Goal: Task Accomplishment & Management: Use online tool/utility

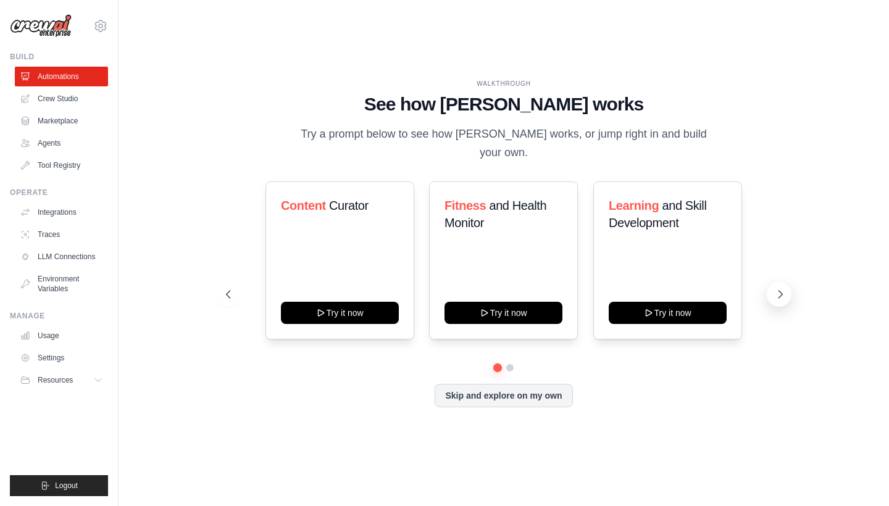
click at [780, 288] on icon at bounding box center [780, 294] width 12 height 12
click at [657, 307] on button "Try it now" at bounding box center [668, 312] width 118 height 22
click at [101, 380] on icon at bounding box center [99, 380] width 6 height 3
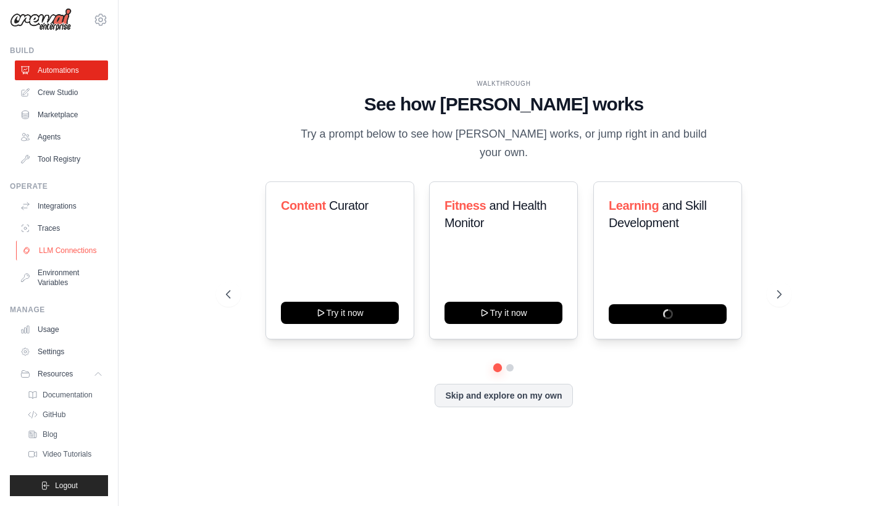
click at [68, 251] on link "LLM Connections" at bounding box center [62, 251] width 93 height 20
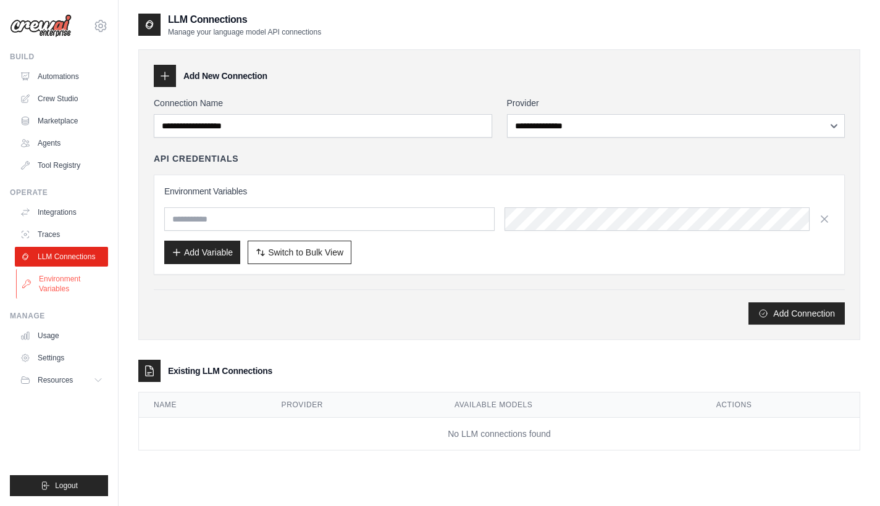
click at [56, 285] on link "Environment Variables" at bounding box center [62, 284] width 93 height 30
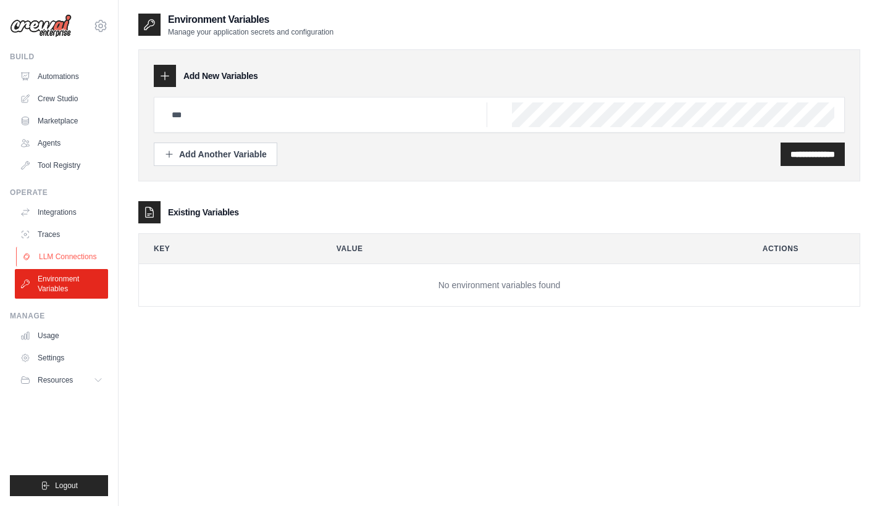
click at [54, 255] on link "LLM Connections" at bounding box center [62, 257] width 93 height 20
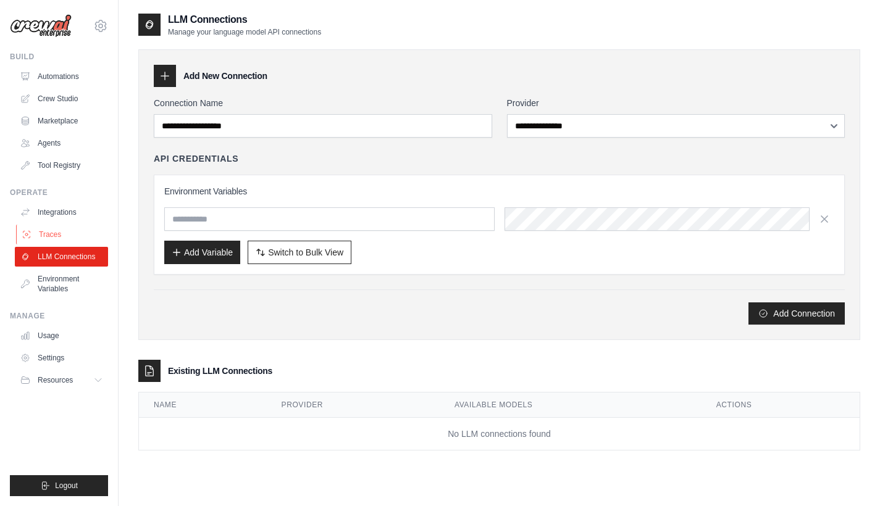
click at [51, 231] on link "Traces" at bounding box center [62, 235] width 93 height 20
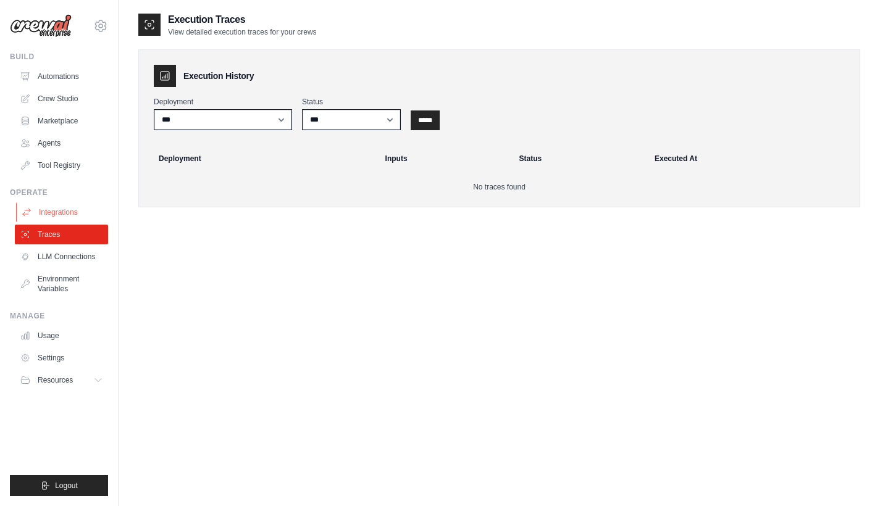
click at [48, 217] on link "Integrations" at bounding box center [62, 212] width 93 height 20
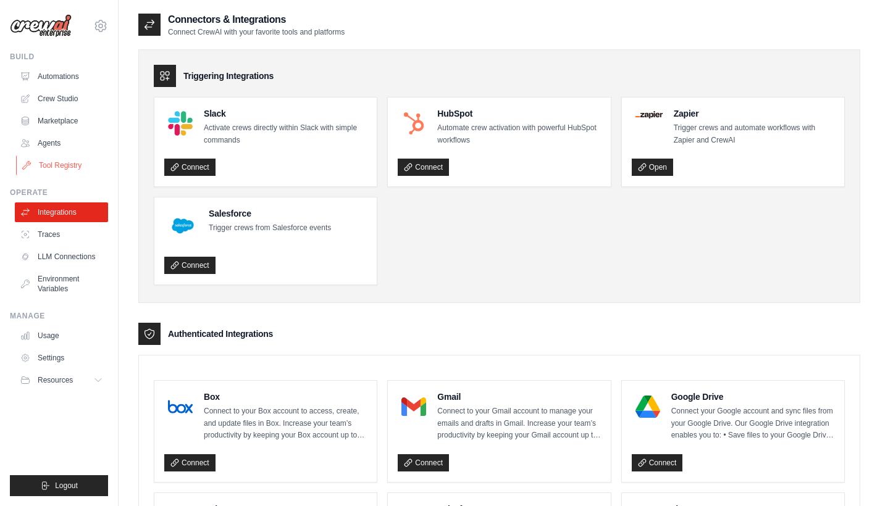
click at [54, 159] on link "Tool Registry" at bounding box center [62, 166] width 93 height 20
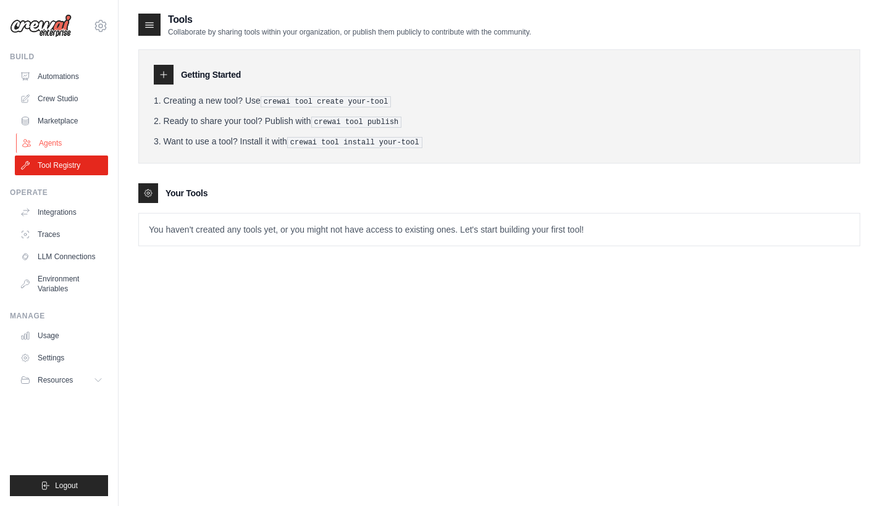
click at [46, 138] on link "Agents" at bounding box center [62, 143] width 93 height 20
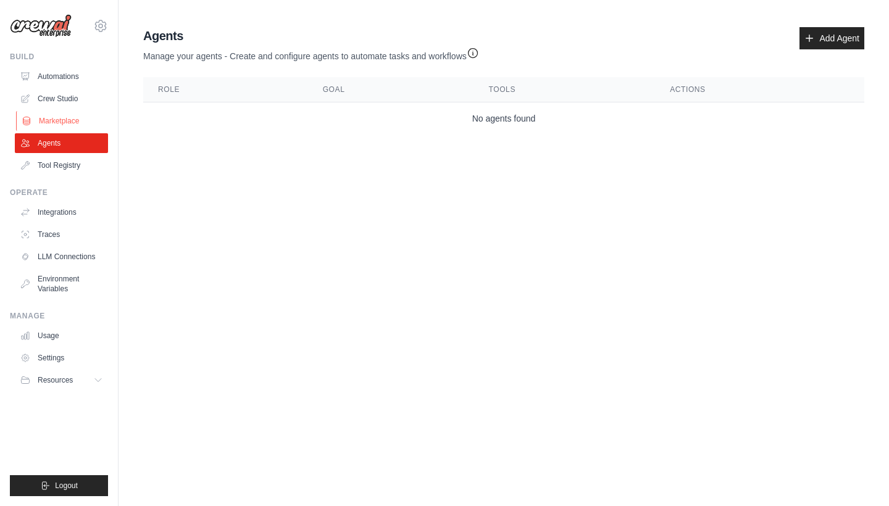
click at [54, 120] on link "Marketplace" at bounding box center [62, 121] width 93 height 20
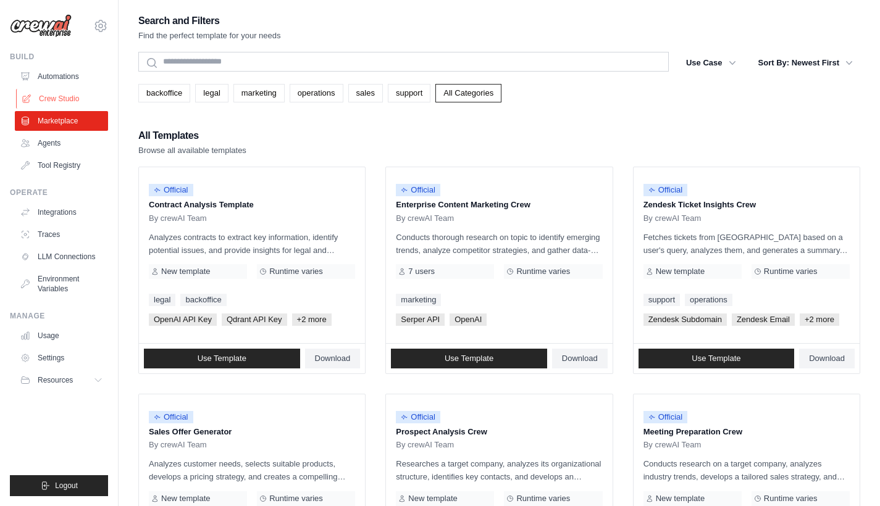
click at [52, 101] on link "Crew Studio" at bounding box center [62, 99] width 93 height 20
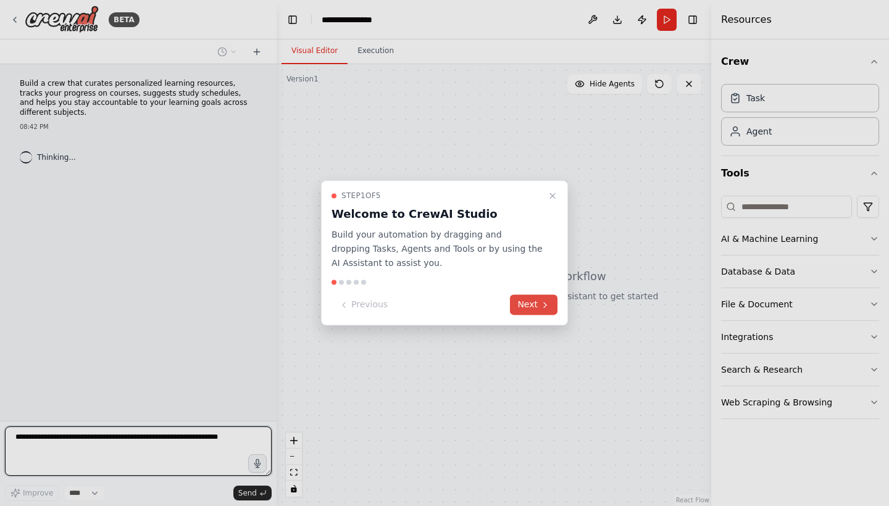
click at [536, 304] on button "Next" at bounding box center [534, 305] width 48 height 20
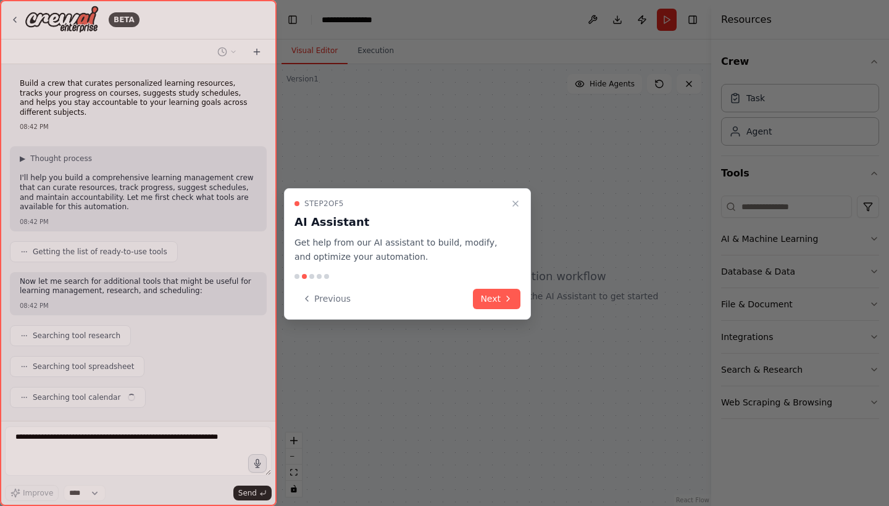
scroll to position [25, 0]
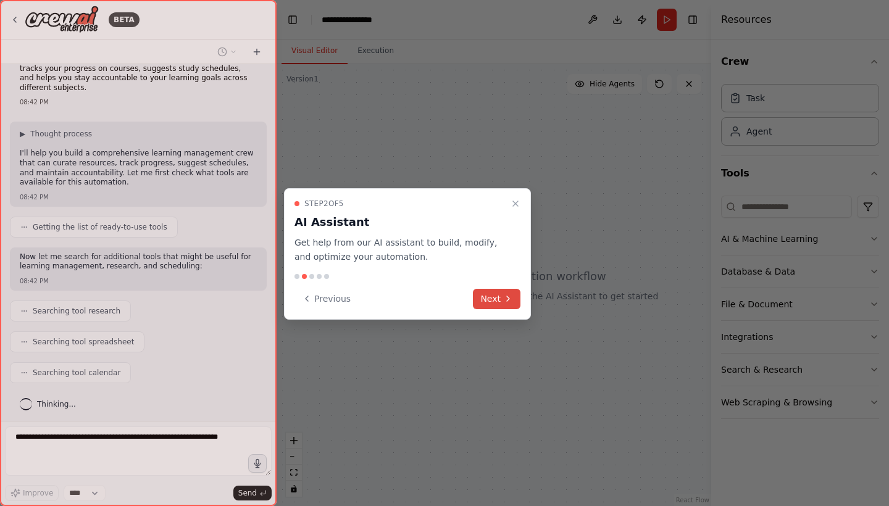
click at [492, 301] on button "Next" at bounding box center [497, 299] width 48 height 20
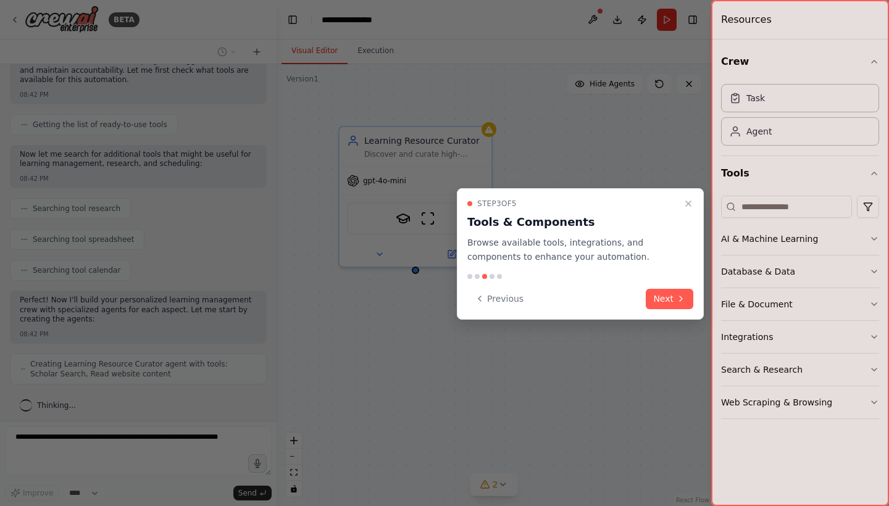
scroll to position [168, 0]
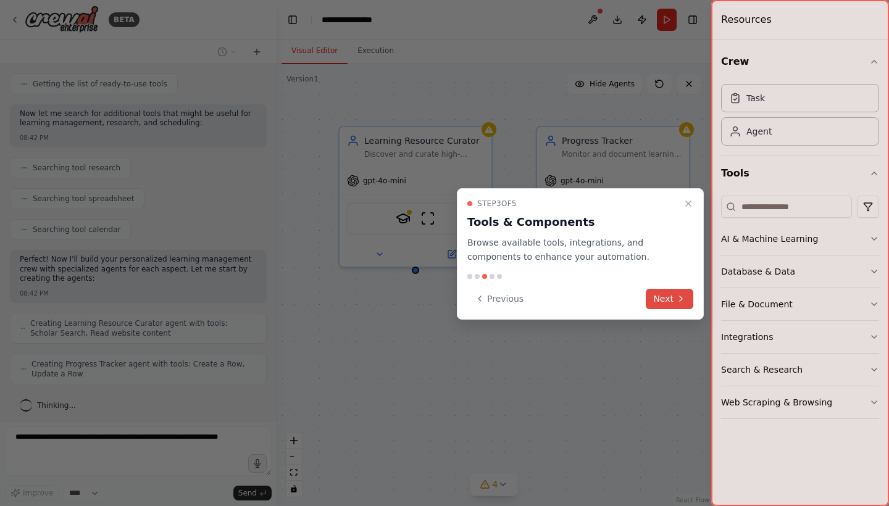
click at [670, 301] on button "Next" at bounding box center [670, 299] width 48 height 20
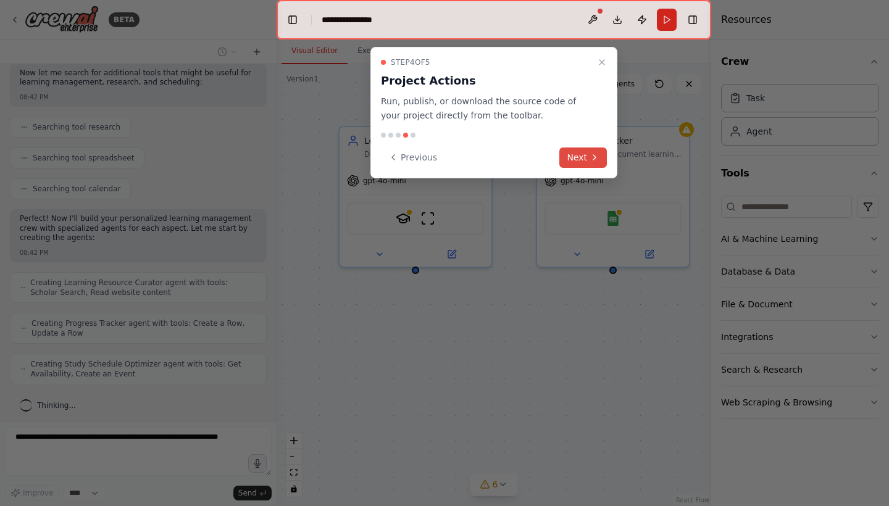
scroll to position [249, 0]
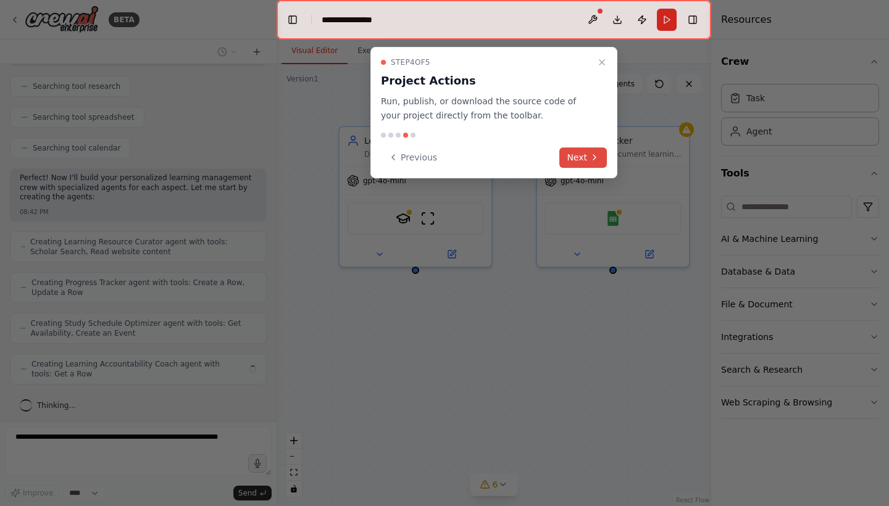
click at [580, 160] on button "Next" at bounding box center [583, 158] width 48 height 20
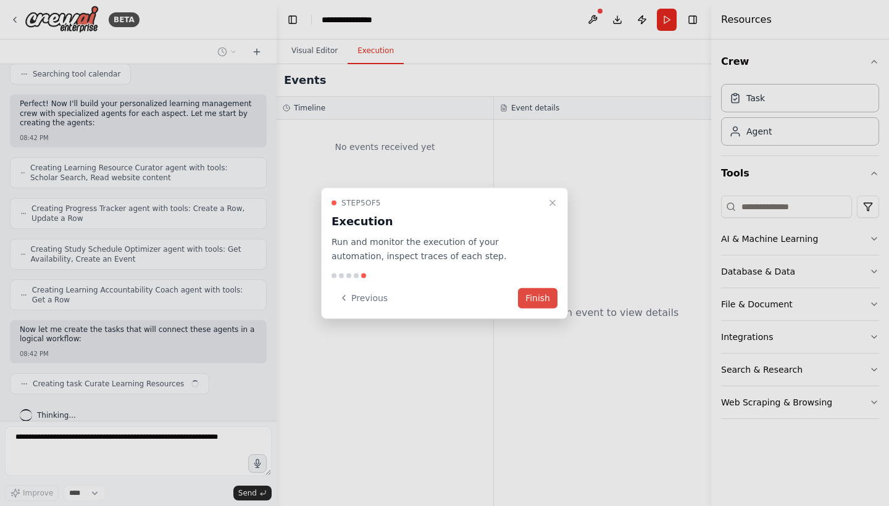
scroll to position [333, 0]
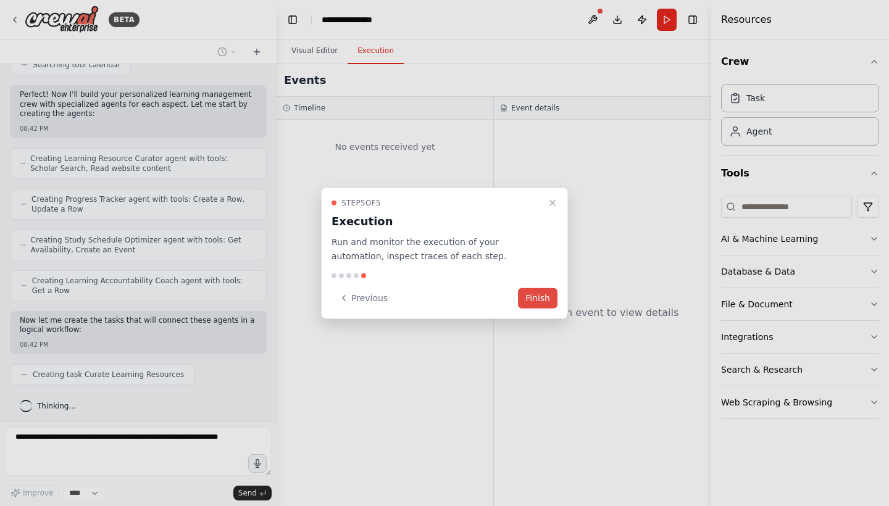
click at [543, 302] on button "Finish" at bounding box center [538, 298] width 40 height 20
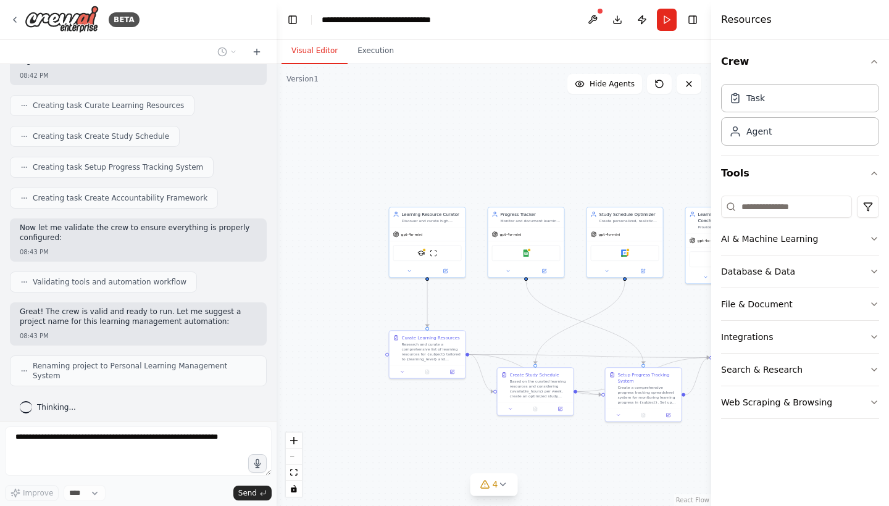
scroll to position [592, 0]
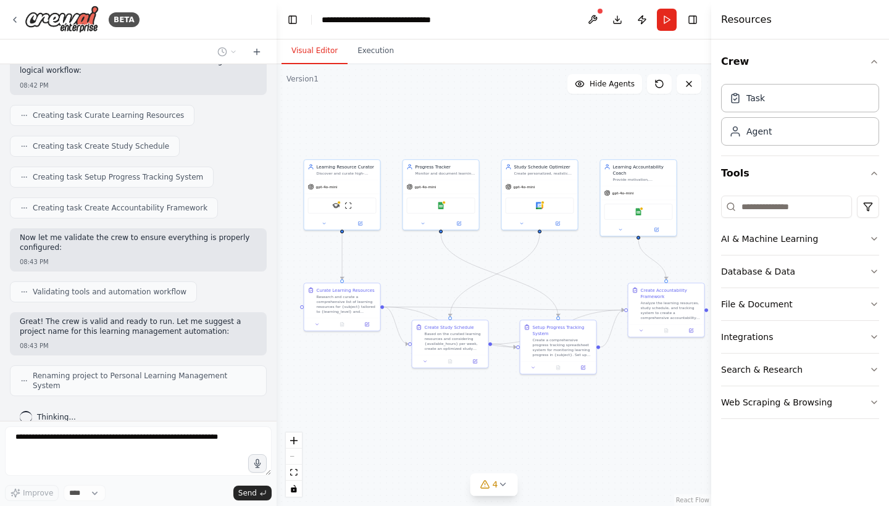
drag, startPoint x: 589, startPoint y: 330, endPoint x: 404, endPoint y: 275, distance: 193.7
click at [405, 275] on div ".deletable-edge-delete-btn { width: 20px; height: 20px; border: 0px solid #ffff…" at bounding box center [494, 285] width 435 height 442
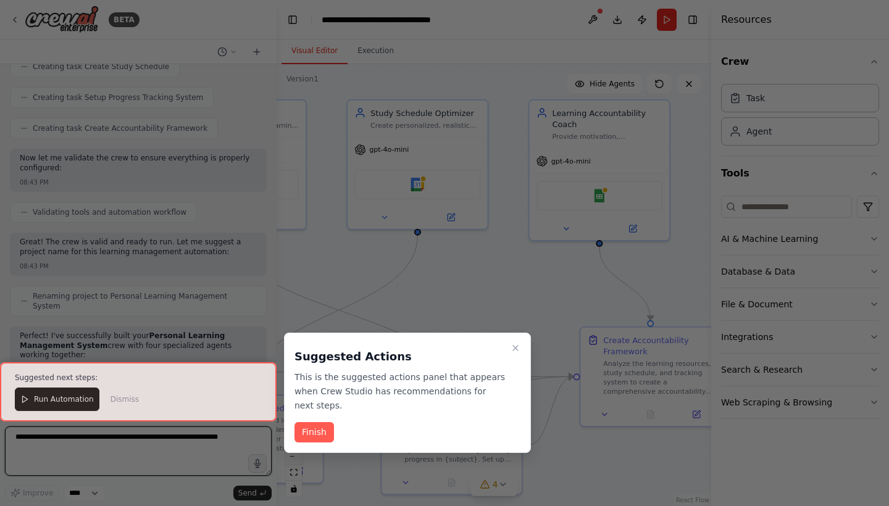
drag, startPoint x: 529, startPoint y: 277, endPoint x: 295, endPoint y: 306, distance: 235.7
click at [295, 306] on div "BETA Build a crew that curates personalized learning resources, tracks your pro…" at bounding box center [444, 253] width 889 height 506
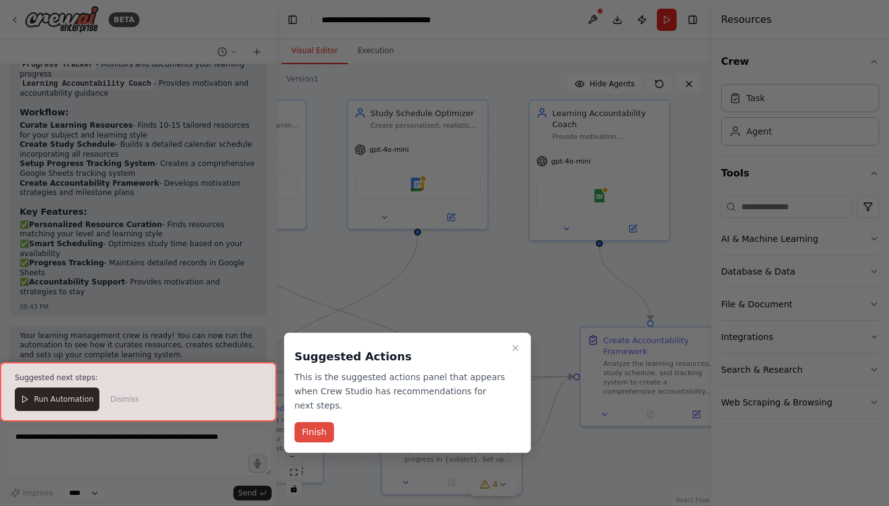
click at [310, 428] on button "Finish" at bounding box center [314, 432] width 40 height 20
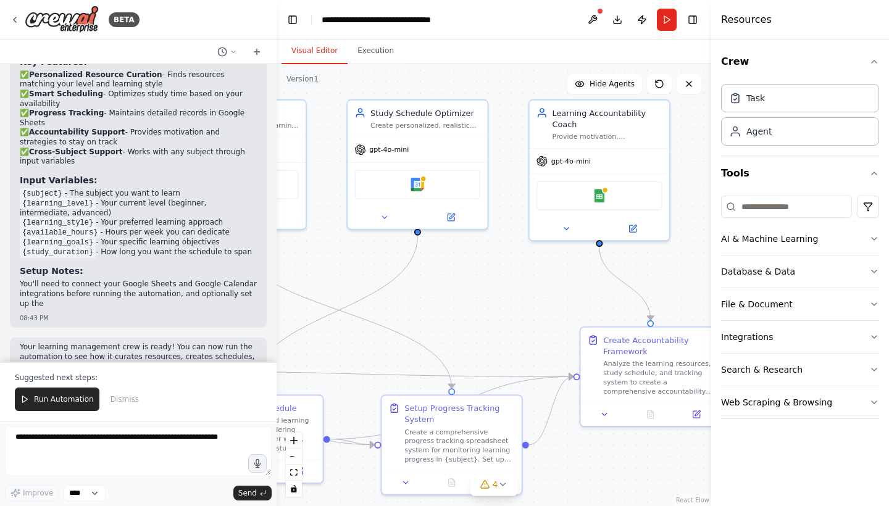
scroll to position [1205, 0]
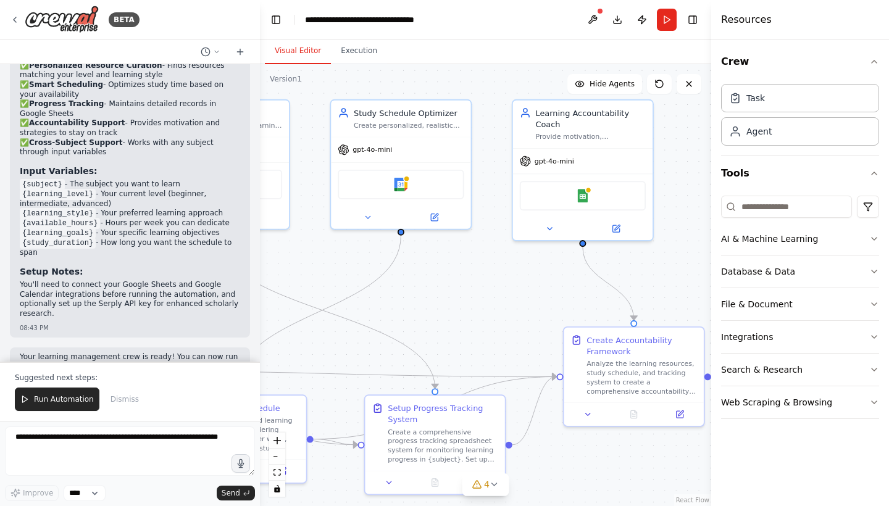
drag, startPoint x: 273, startPoint y: 344, endPoint x: 260, endPoint y: 41, distance: 302.7
click at [260, 41] on div "BETA Build a crew that curates personalized learning resources, tracks your pro…" at bounding box center [444, 253] width 889 height 506
click at [256, 314] on div at bounding box center [258, 253] width 5 height 506
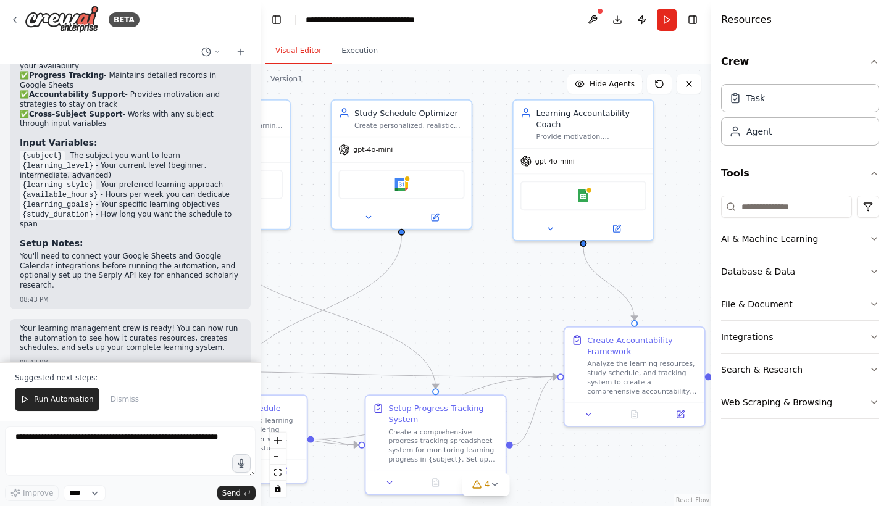
scroll to position [0, 0]
click at [55, 401] on span "Run Automation" at bounding box center [64, 399] width 60 height 10
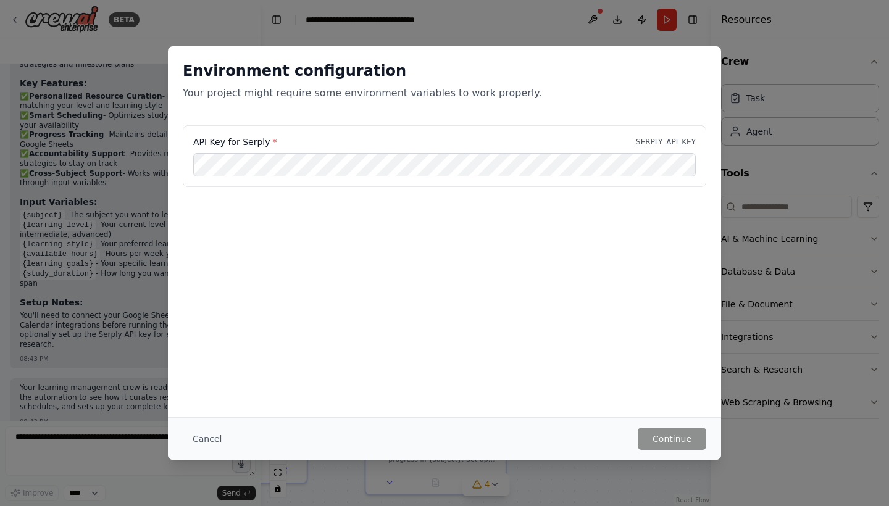
click at [444, 21] on div "Environment configuration Your project might require some environment variables…" at bounding box center [444, 253] width 889 height 506
click at [201, 444] on button "Cancel" at bounding box center [207, 439] width 49 height 22
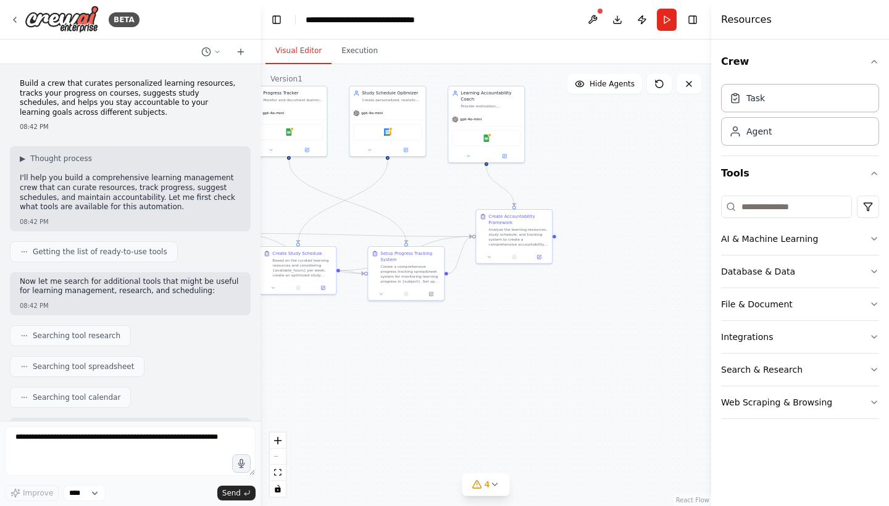
scroll to position [0, 0]
click at [14, 20] on icon at bounding box center [15, 20] width 10 height 10
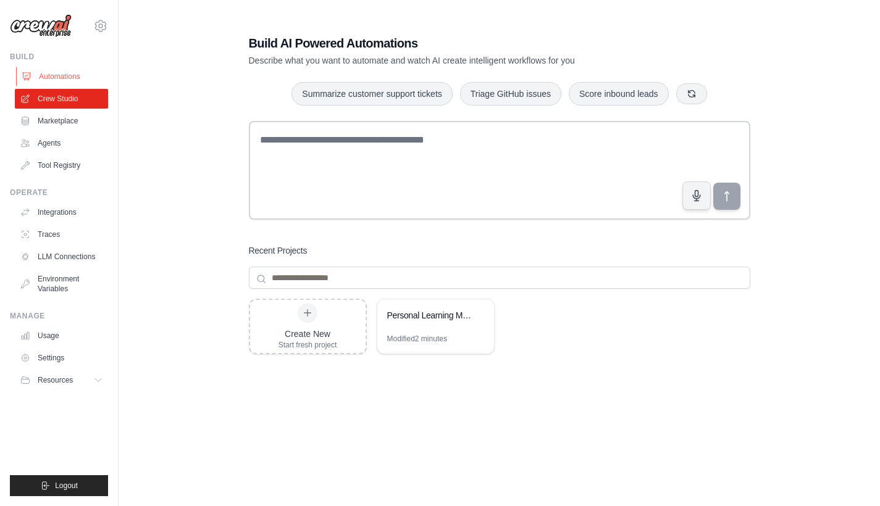
click at [65, 79] on link "Automations" at bounding box center [62, 77] width 93 height 20
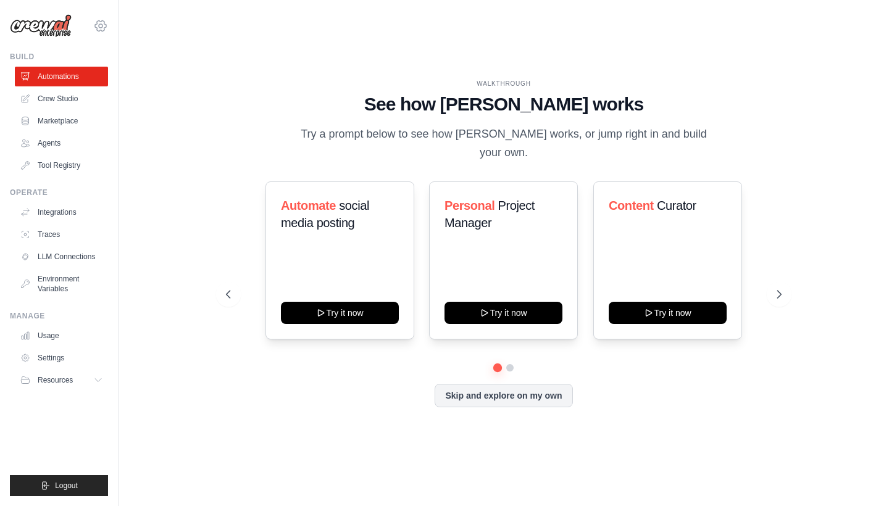
click at [98, 26] on icon at bounding box center [100, 26] width 15 height 15
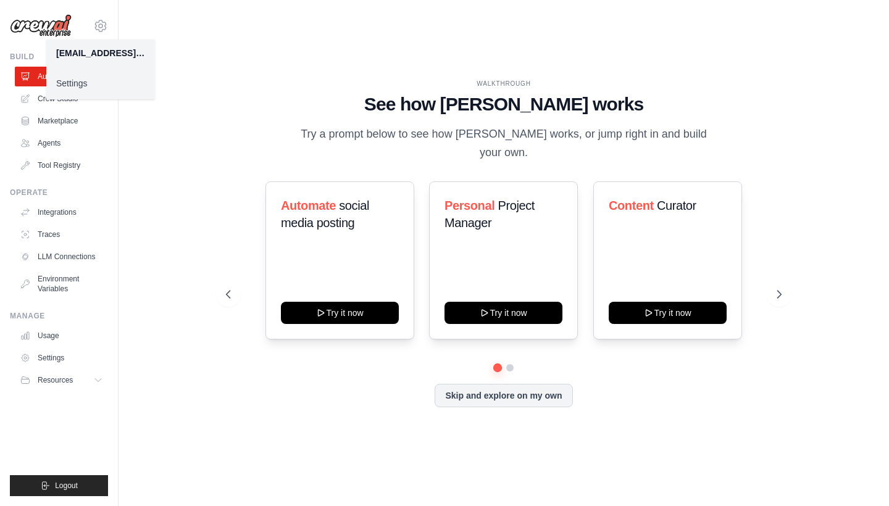
click at [61, 84] on link "Settings" at bounding box center [100, 83] width 109 height 22
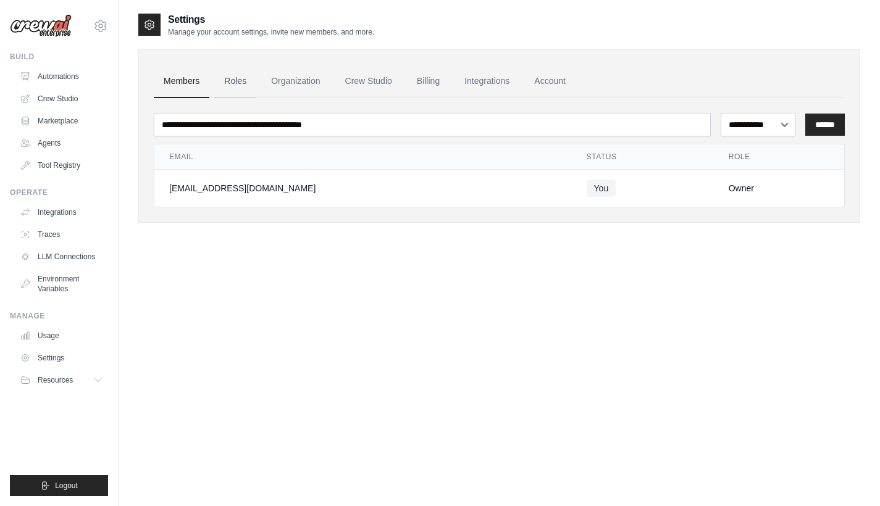
click at [239, 85] on link "Roles" at bounding box center [235, 81] width 42 height 33
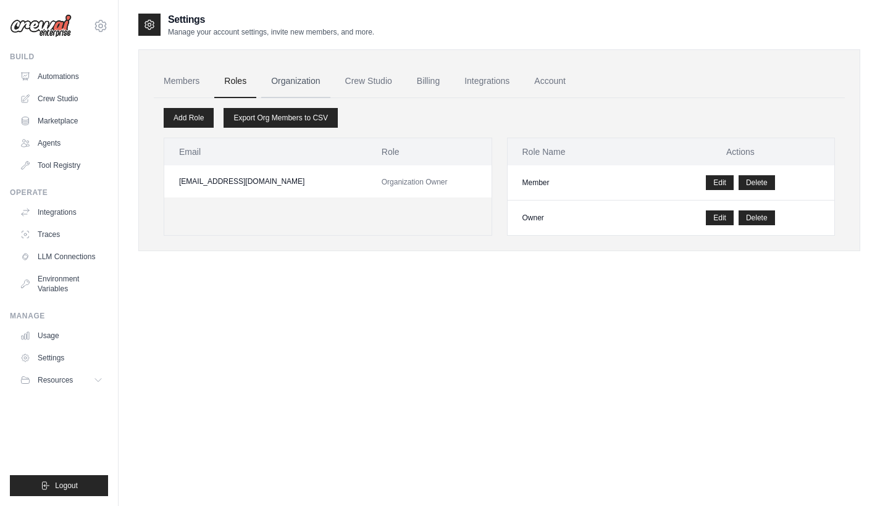
click at [287, 81] on link "Organization" at bounding box center [295, 81] width 69 height 33
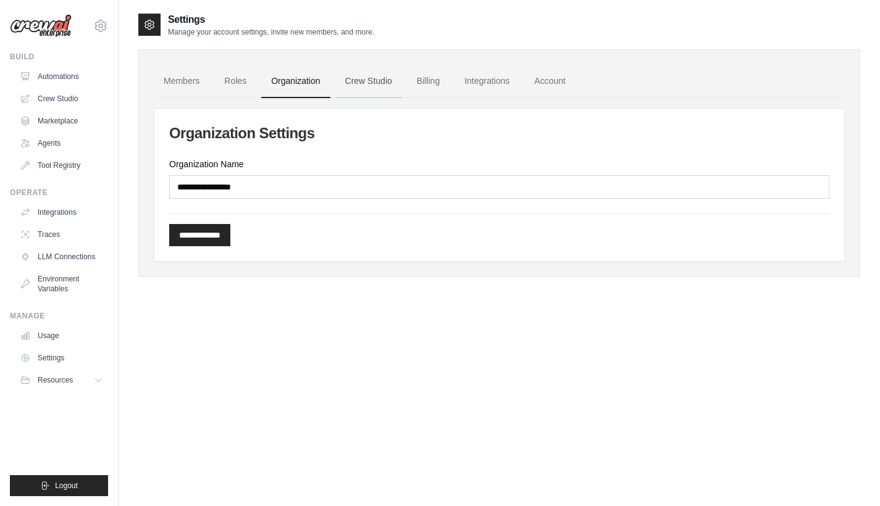
click at [349, 81] on link "Crew Studio" at bounding box center [368, 81] width 67 height 33
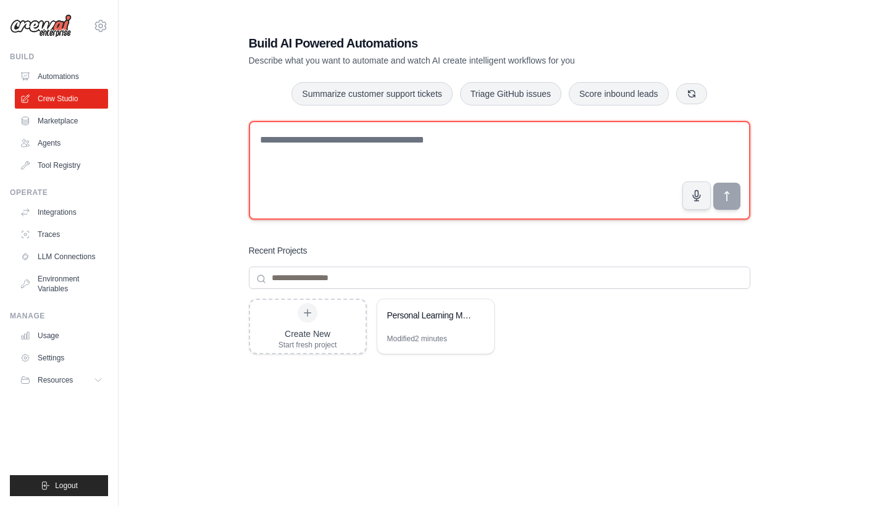
click at [294, 139] on textarea at bounding box center [499, 170] width 501 height 99
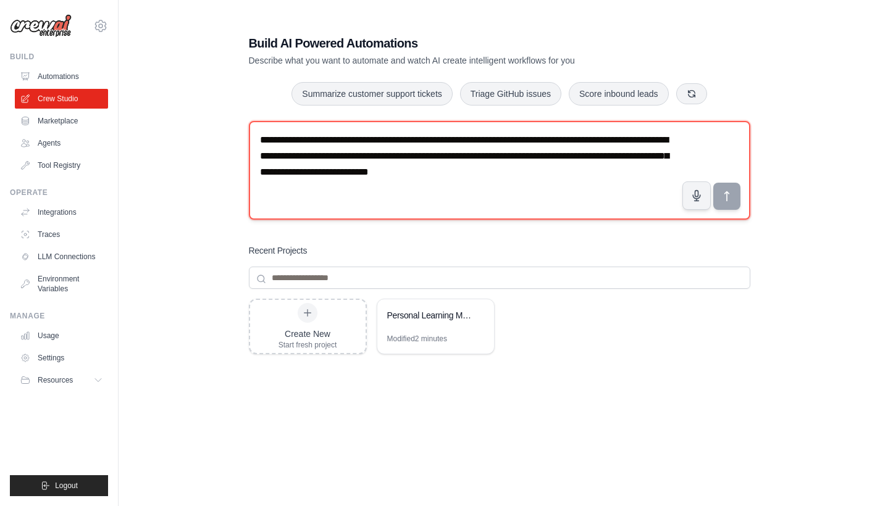
click at [525, 158] on textarea "**********" at bounding box center [499, 170] width 501 height 99
type textarea "**********"
click at [570, 173] on textarea "**********" at bounding box center [499, 170] width 501 height 99
click at [556, 174] on textarea "**********" at bounding box center [499, 170] width 501 height 99
click at [433, 220] on textarea "**********" at bounding box center [499, 170] width 501 height 99
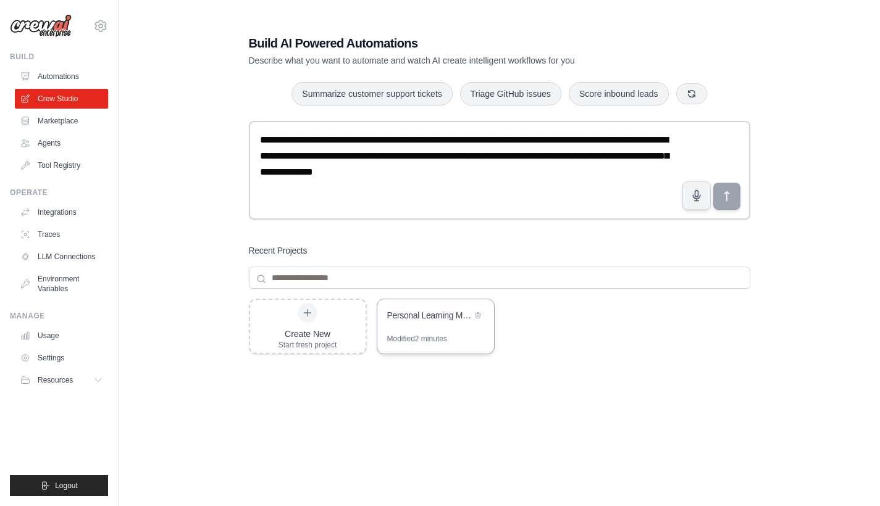
click at [421, 311] on div "Personal Learning Management System" at bounding box center [429, 315] width 85 height 12
click at [497, 387] on div "Create New Start fresh project Personal Learning Management System Modified 2 m…" at bounding box center [499, 398] width 501 height 198
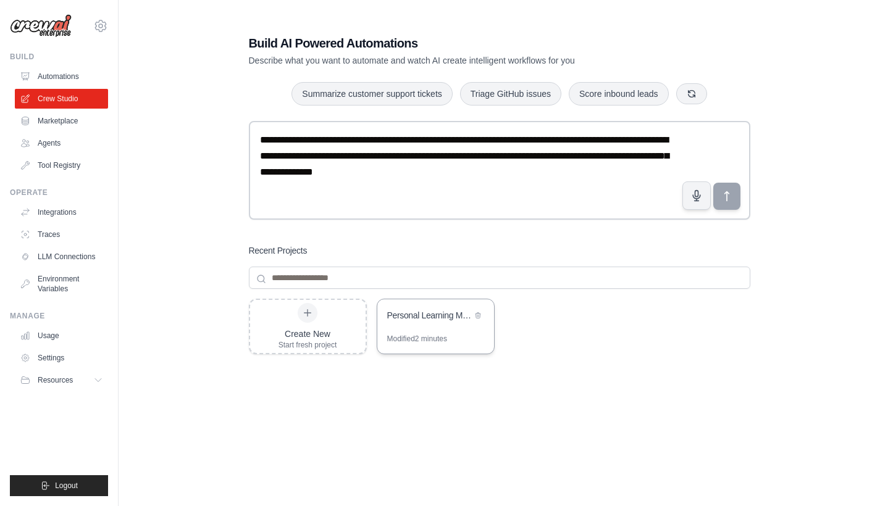
click at [413, 329] on div "Personal Learning Management System" at bounding box center [435, 316] width 117 height 35
click at [413, 319] on div "Personal Learning Management System" at bounding box center [429, 315] width 85 height 12
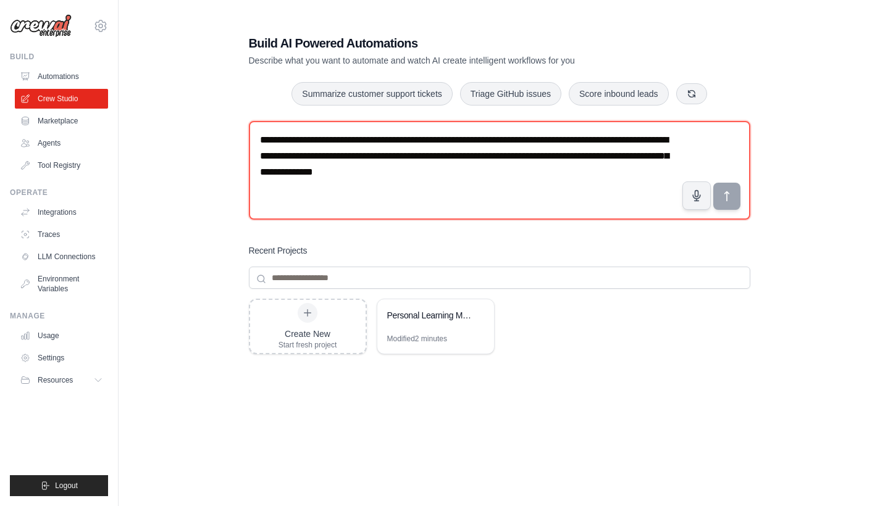
drag, startPoint x: 538, startPoint y: 181, endPoint x: 294, endPoint y: 79, distance: 265.0
click at [294, 81] on div "**********" at bounding box center [499, 265] width 531 height 501
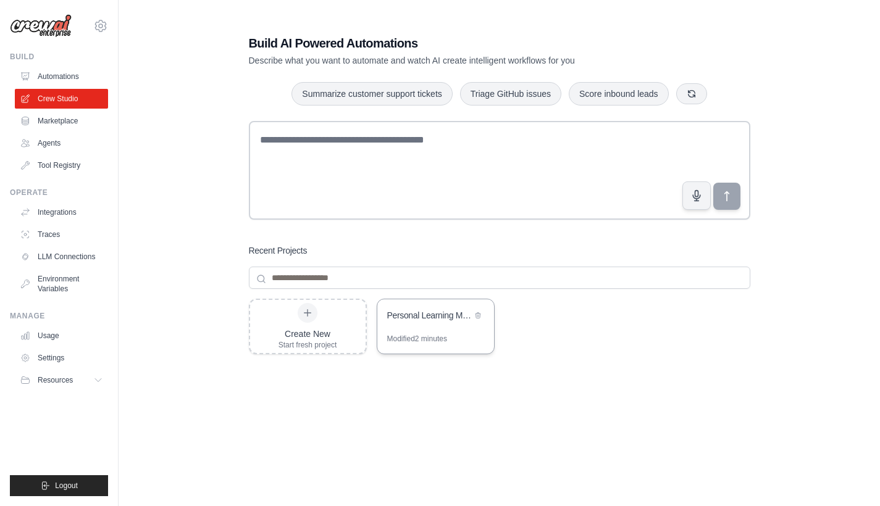
click at [417, 317] on div "Personal Learning Management System" at bounding box center [429, 315] width 85 height 12
click at [425, 307] on div "Personal Learning Management System" at bounding box center [435, 316] width 117 height 35
click at [425, 339] on div "Modified 2 minutes" at bounding box center [417, 339] width 60 height 10
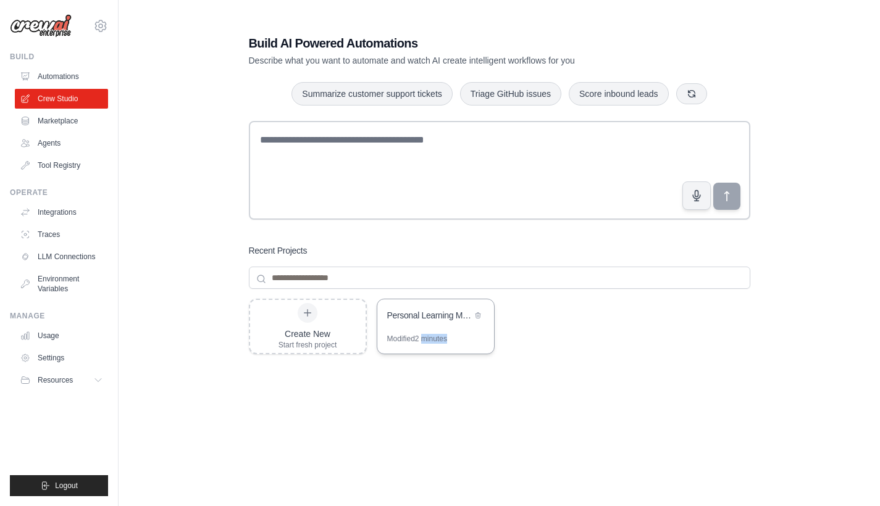
click at [425, 339] on div "Modified 2 minutes" at bounding box center [417, 339] width 60 height 10
click at [57, 122] on link "Marketplace" at bounding box center [62, 121] width 93 height 20
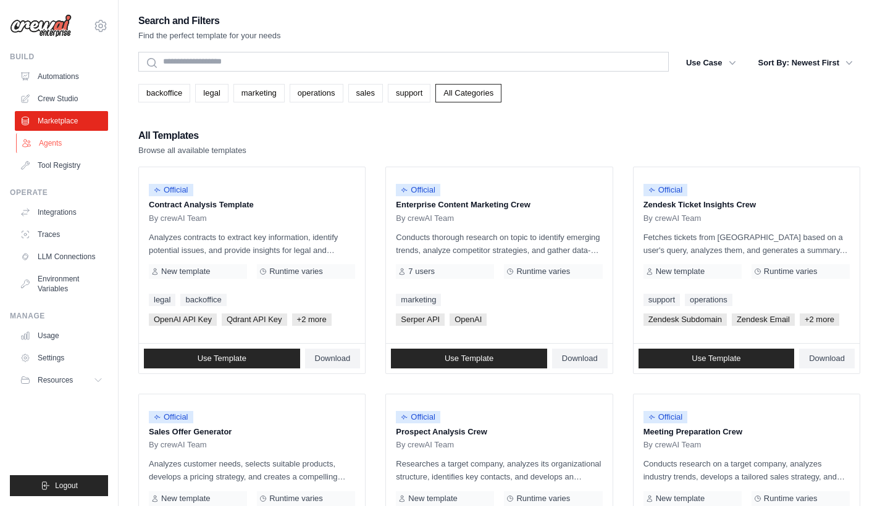
click at [45, 146] on link "Agents" at bounding box center [62, 143] width 93 height 20
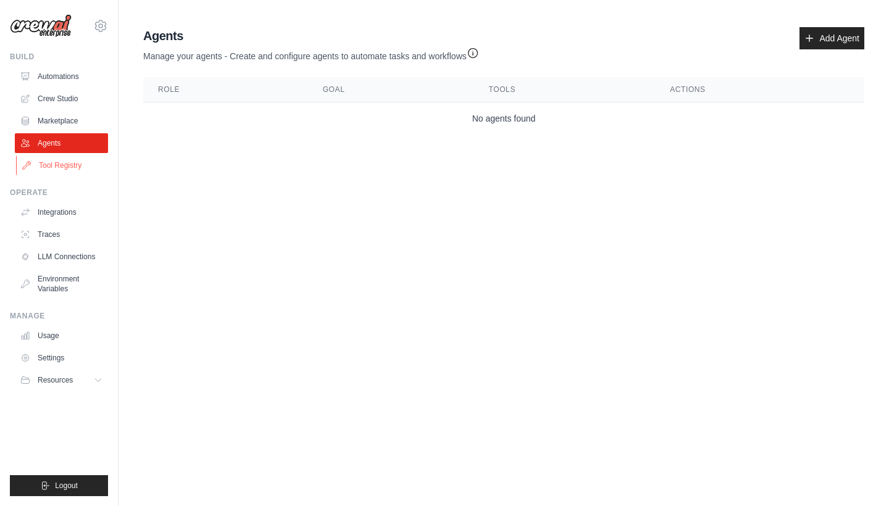
click at [51, 168] on link "Tool Registry" at bounding box center [62, 166] width 93 height 20
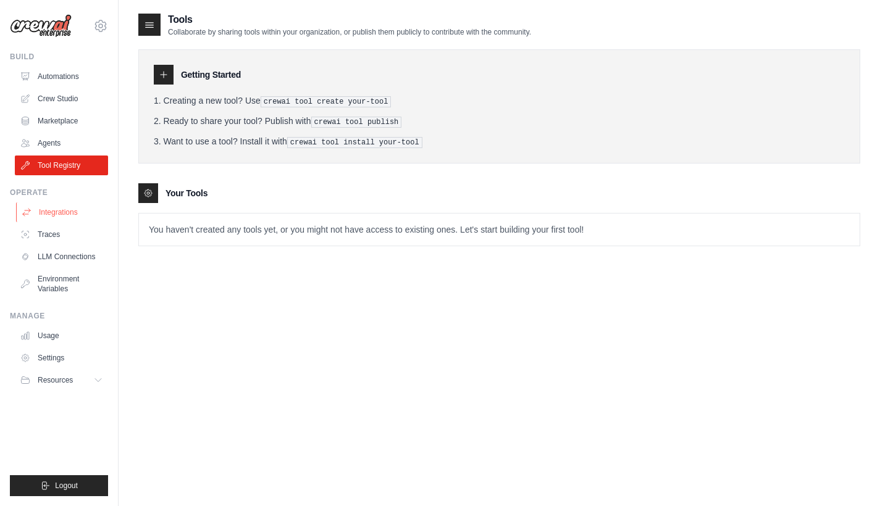
click at [60, 212] on link "Integrations" at bounding box center [62, 212] width 93 height 20
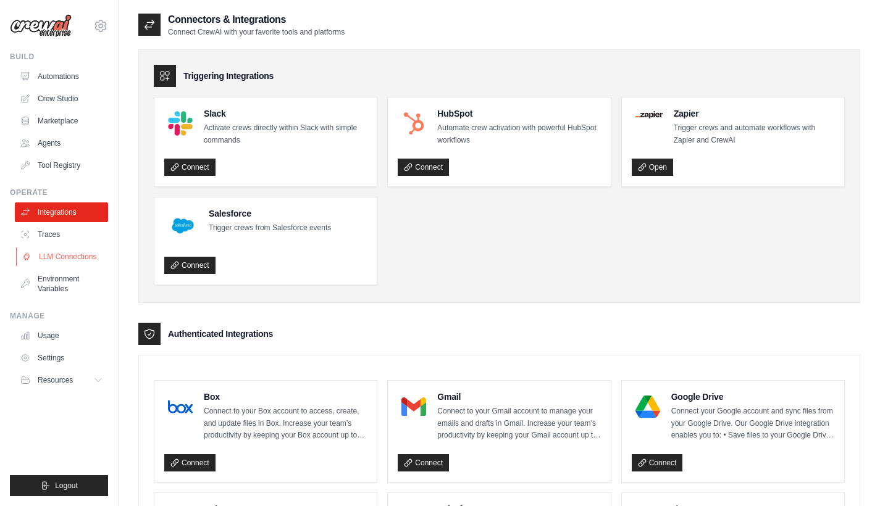
click at [64, 253] on link "LLM Connections" at bounding box center [62, 257] width 93 height 20
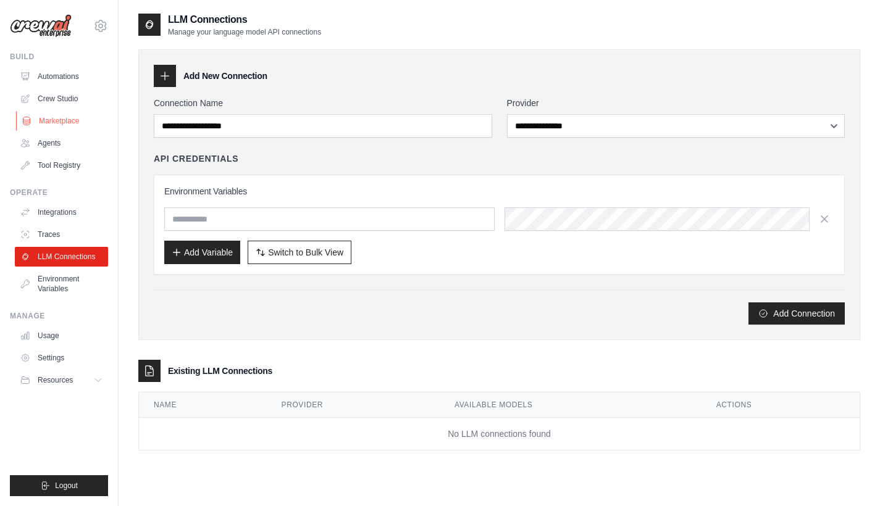
click at [62, 125] on link "Marketplace" at bounding box center [62, 121] width 93 height 20
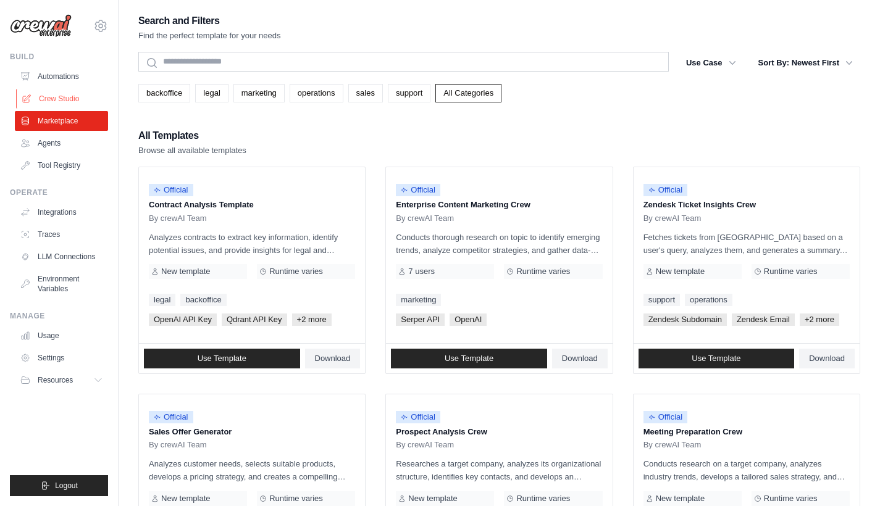
click at [70, 98] on link "Crew Studio" at bounding box center [62, 99] width 93 height 20
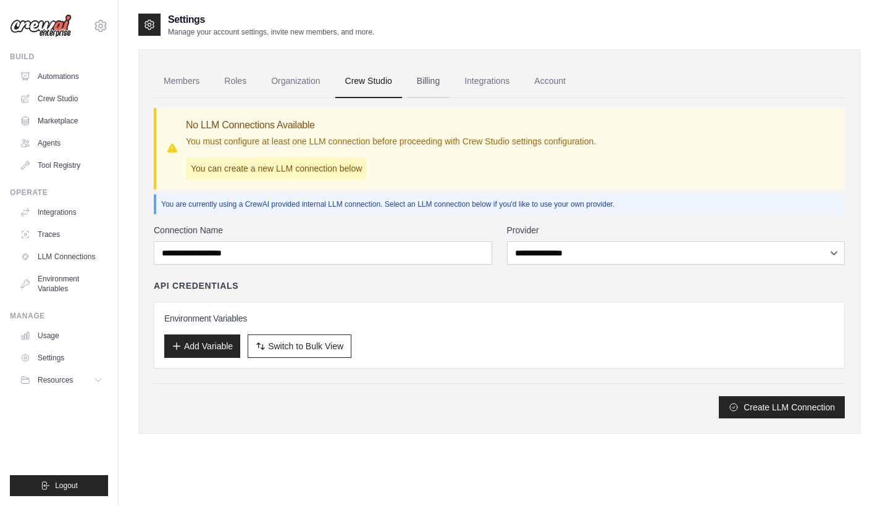
click at [431, 88] on link "Billing" at bounding box center [428, 81] width 43 height 33
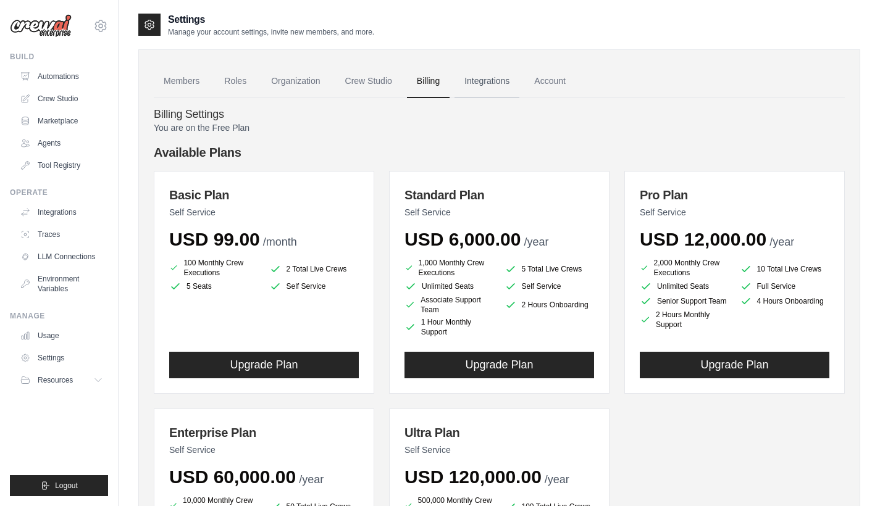
click at [488, 87] on link "Integrations" at bounding box center [486, 81] width 65 height 33
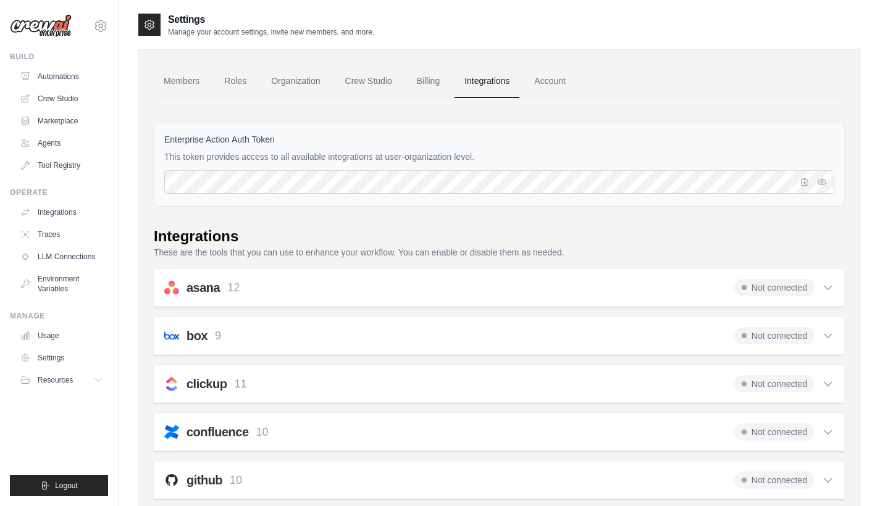
click at [485, 81] on link "Integrations" at bounding box center [486, 81] width 65 height 33
click at [546, 85] on link "Account" at bounding box center [549, 81] width 51 height 33
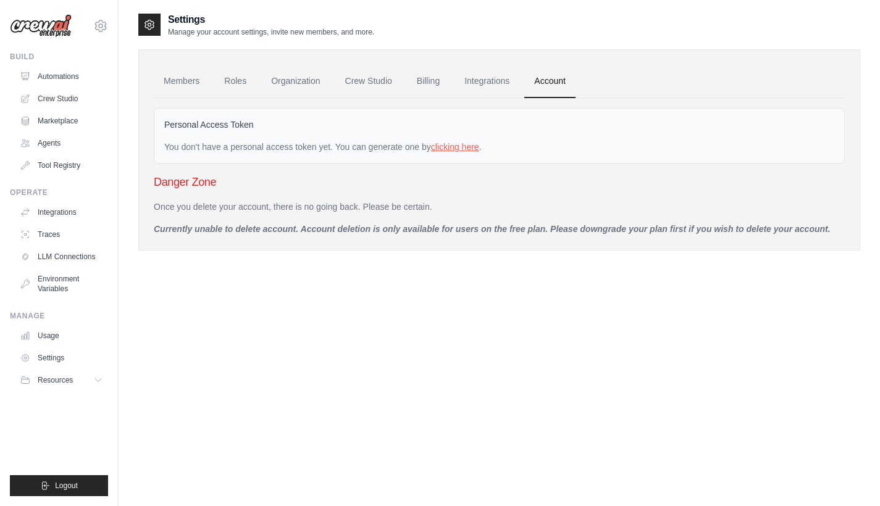
click at [458, 148] on link "clicking here" at bounding box center [455, 147] width 48 height 10
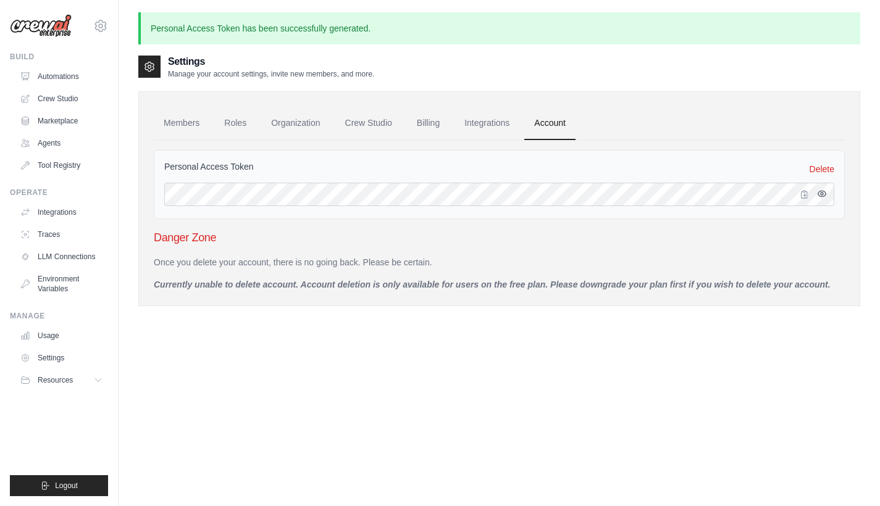
click at [821, 194] on icon "button" at bounding box center [822, 194] width 10 height 10
click at [276, 154] on div "Personal Access Token Delete" at bounding box center [499, 184] width 691 height 69
click at [454, 366] on div "Settings Manage your account settings, invite new members, and more. Members Ro…" at bounding box center [499, 307] width 722 height 506
click at [46, 31] on img at bounding box center [41, 25] width 62 height 23
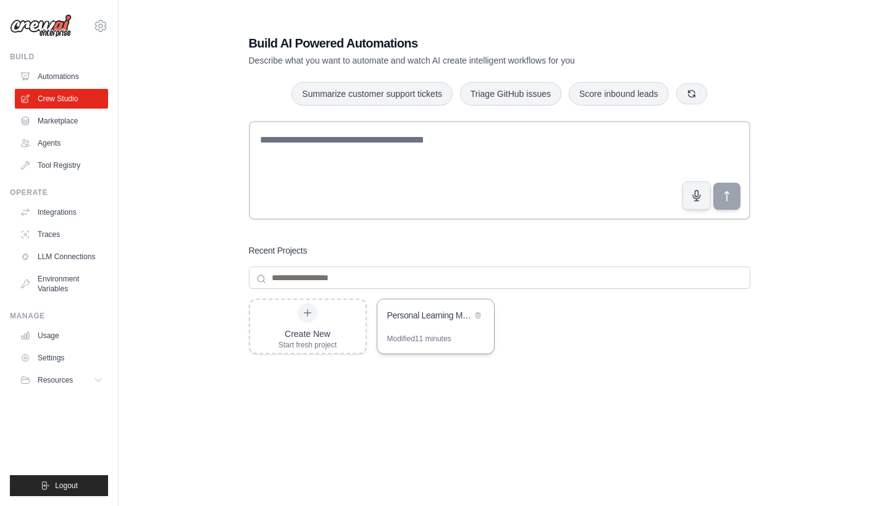
click at [422, 338] on div "Modified 11 minutes" at bounding box center [419, 339] width 64 height 10
click at [416, 317] on div "Personal Learning Management System" at bounding box center [429, 315] width 85 height 12
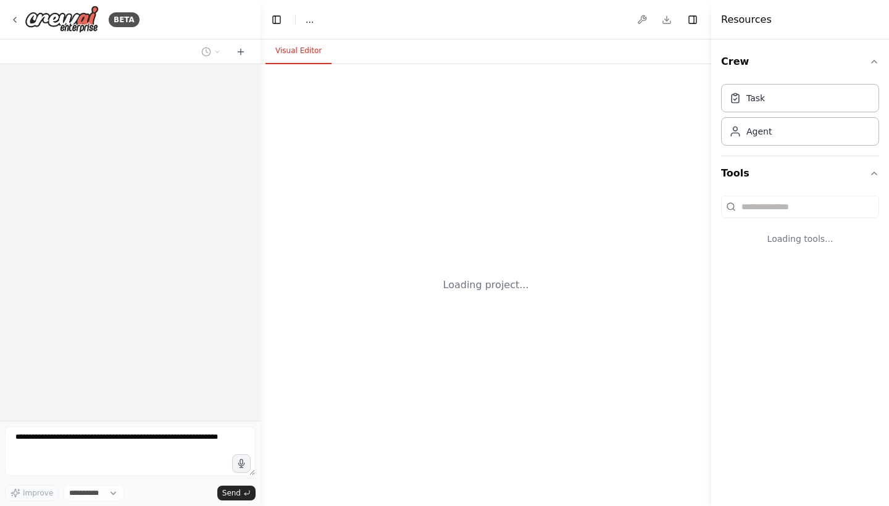
select select "****"
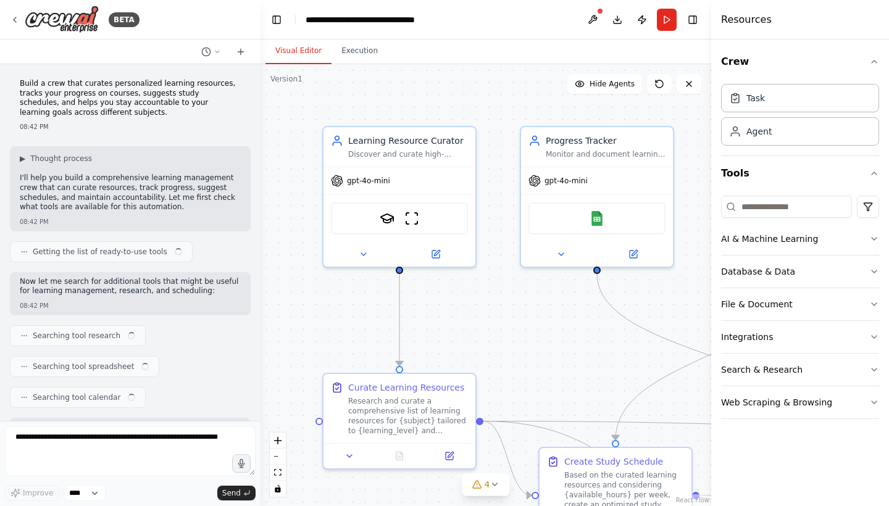
scroll to position [1174, 0]
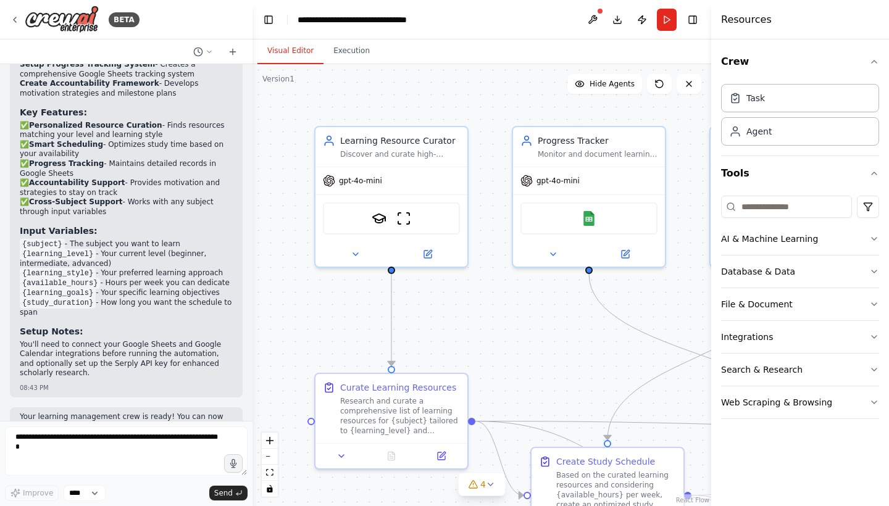
drag, startPoint x: 256, startPoint y: 376, endPoint x: 252, endPoint y: 278, distance: 98.2
click at [252, 278] on div "BETA Build a crew that curates personalized learning resources, tracks your pro…" at bounding box center [444, 253] width 889 height 506
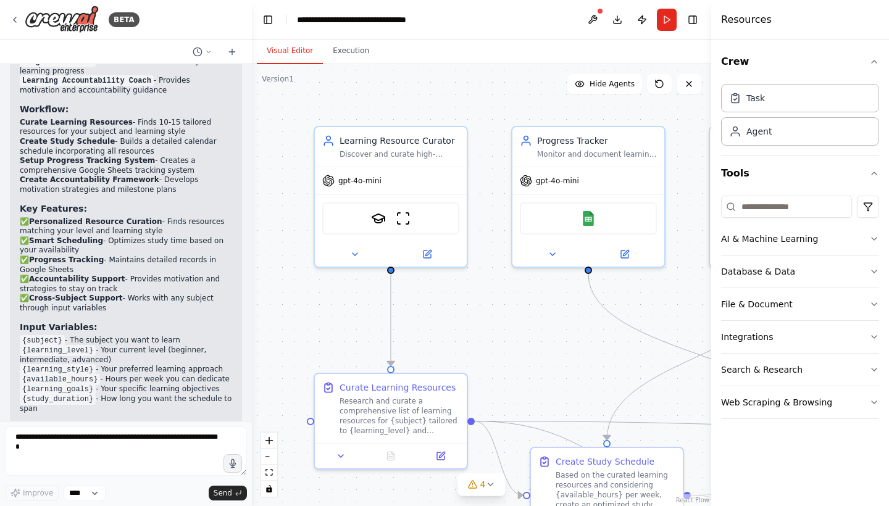
scroll to position [1202, 0]
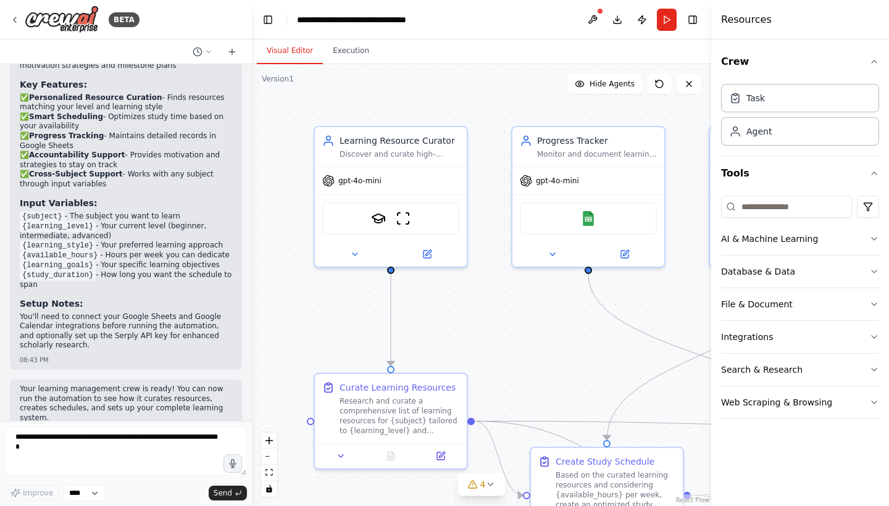
click at [128, 396] on div "Your learning management crew is ready! You can now run the automation to see h…" at bounding box center [126, 411] width 232 height 62
drag, startPoint x: 709, startPoint y: 228, endPoint x: 722, endPoint y: 314, distance: 86.1
click at [722, 314] on div "Resources Crew Task Agent Tools AI & Machine Learning Database & Data File & Do…" at bounding box center [800, 253] width 178 height 506
click at [664, 27] on button "Run" at bounding box center [667, 20] width 20 height 22
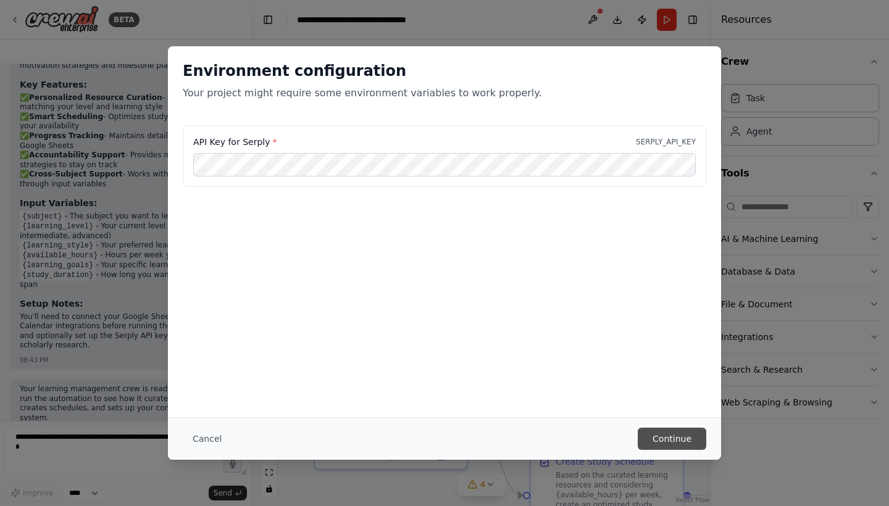
click at [665, 439] on button "Continue" at bounding box center [672, 439] width 69 height 22
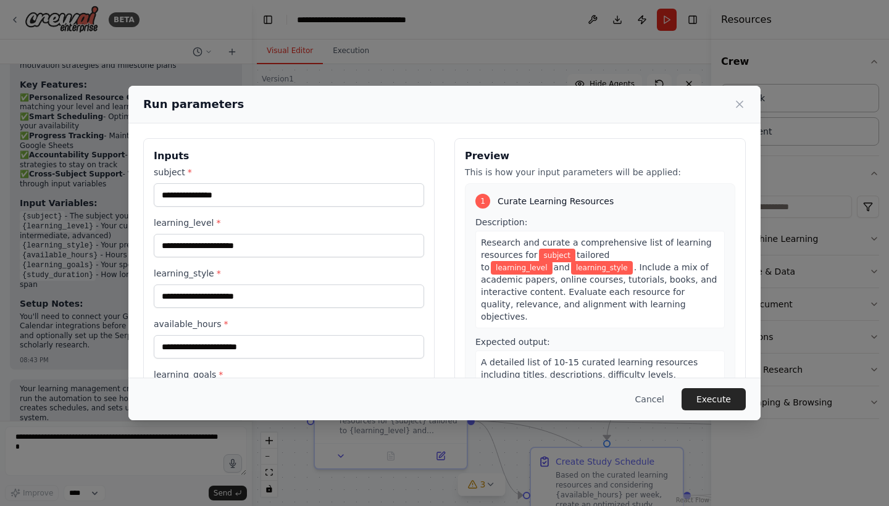
scroll to position [0, 0]
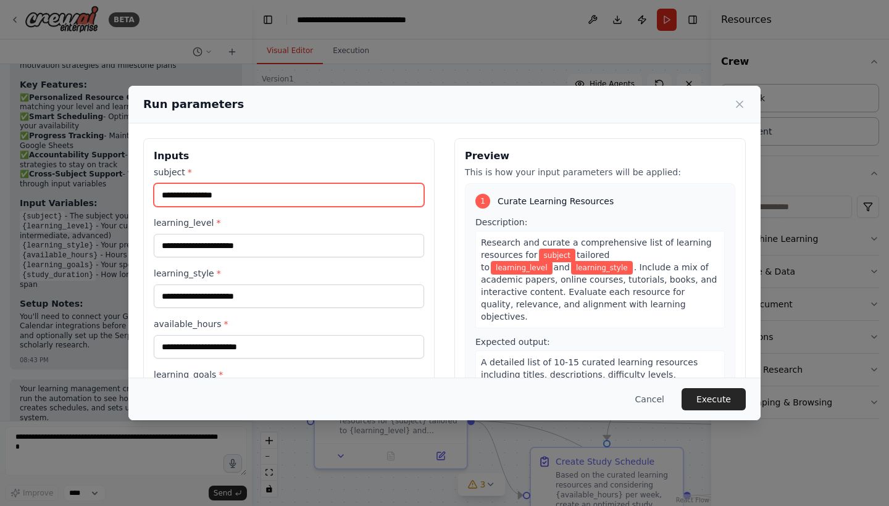
click at [244, 201] on input "subject *" at bounding box center [289, 194] width 270 height 23
type input "**********"
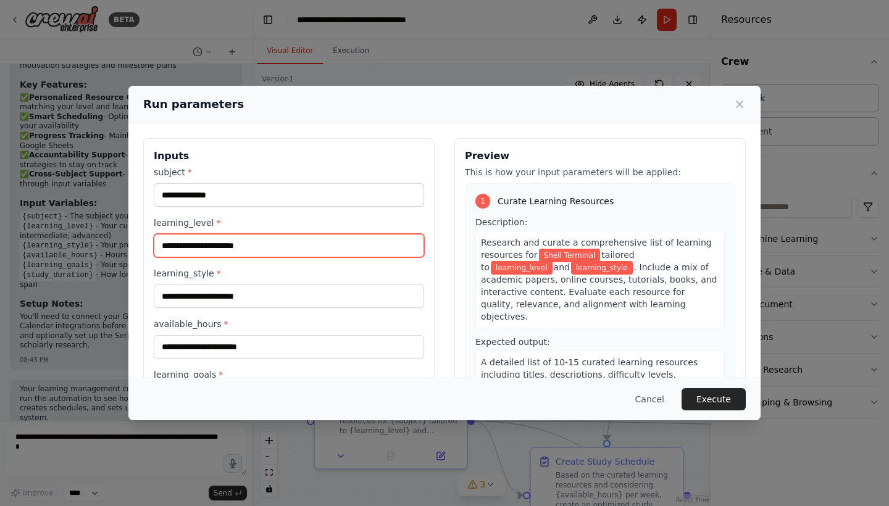
click at [251, 252] on input "learning_level *" at bounding box center [289, 245] width 270 height 23
type input "*****"
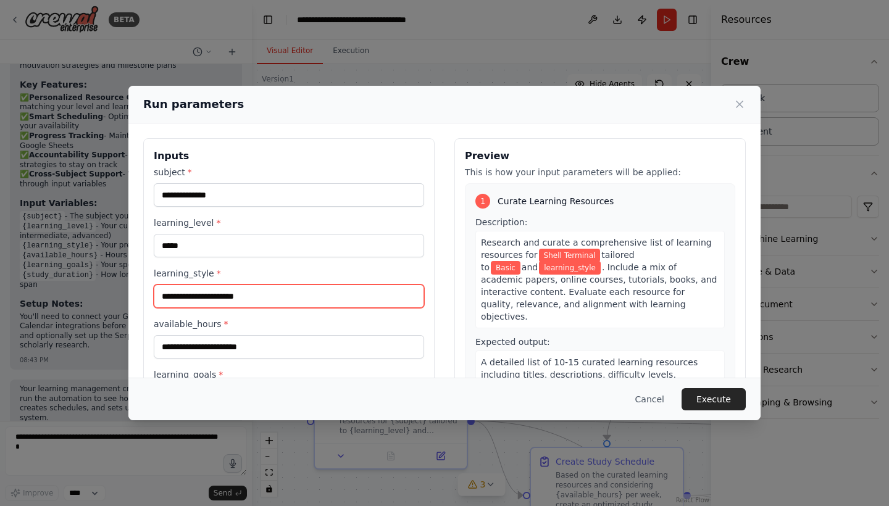
click at [205, 302] on input "learning_style *" at bounding box center [289, 296] width 270 height 23
type input "**********"
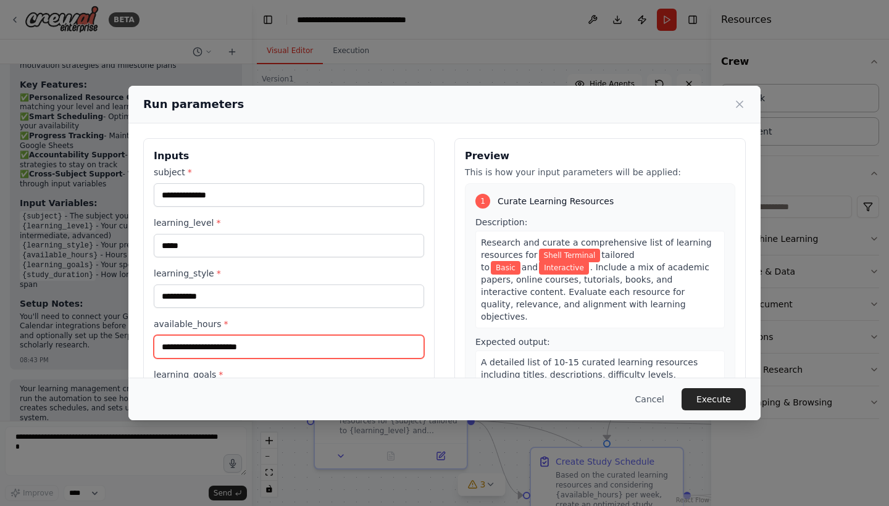
click at [280, 349] on input "available_hours *" at bounding box center [289, 346] width 270 height 23
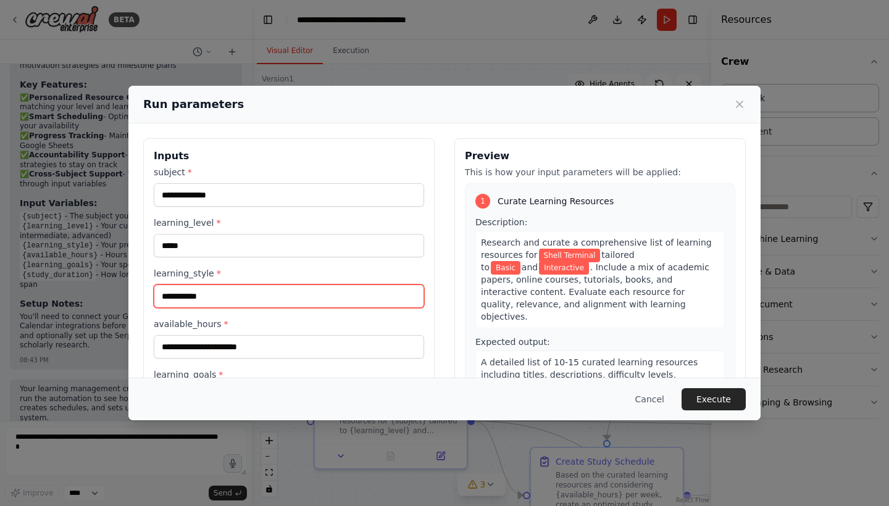
drag, startPoint x: 232, startPoint y: 297, endPoint x: 122, endPoint y: 285, distance: 110.6
click at [125, 286] on div "**********" at bounding box center [444, 253] width 889 height 506
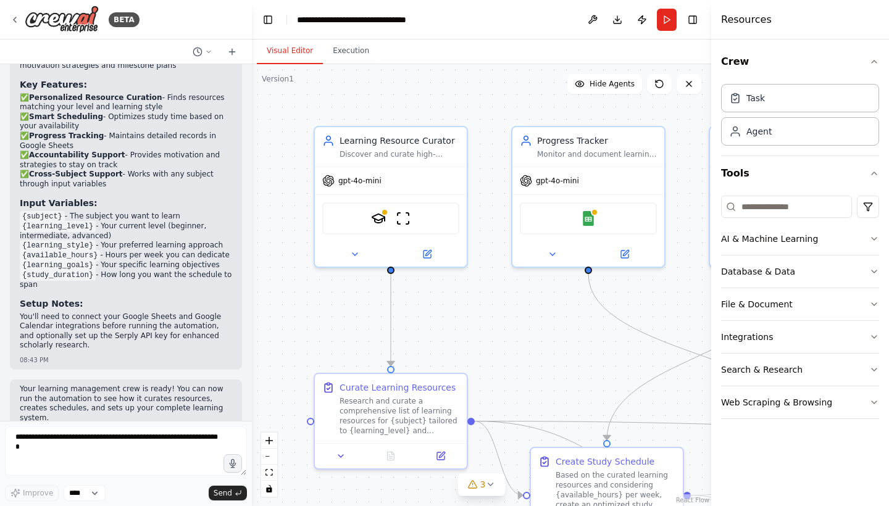
scroll to position [1174, 0]
drag, startPoint x: 249, startPoint y: 363, endPoint x: 252, endPoint y: 181, distance: 181.5
click at [252, 181] on div "BETA Build a crew that curates personalized learning resources, tracks your pro…" at bounding box center [444, 253] width 889 height 506
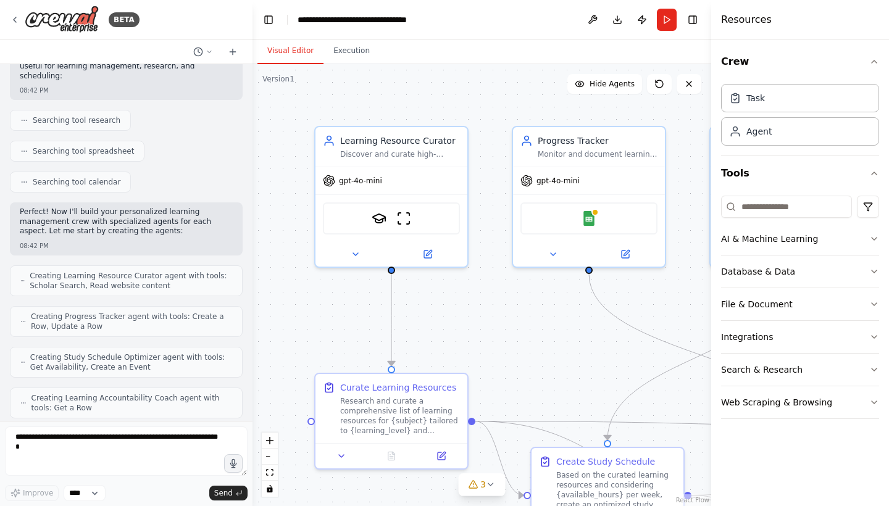
scroll to position [185, 0]
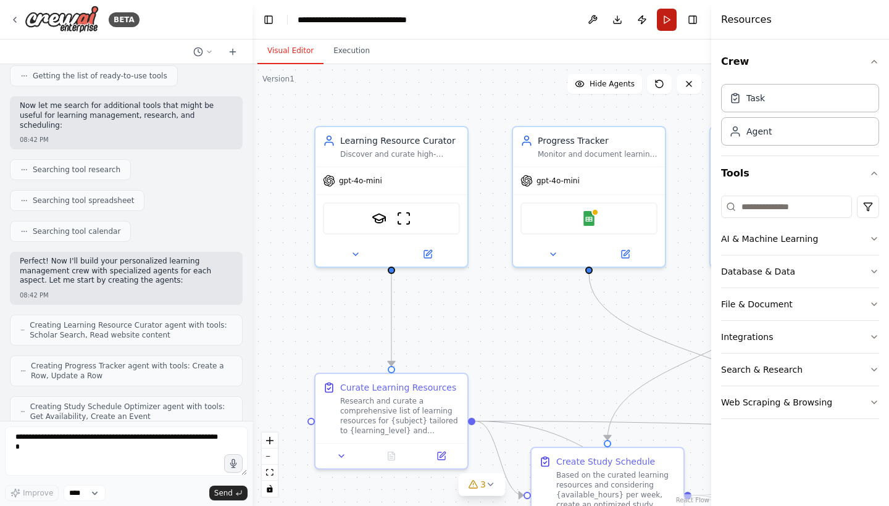
click at [670, 15] on button "Run" at bounding box center [667, 20] width 20 height 22
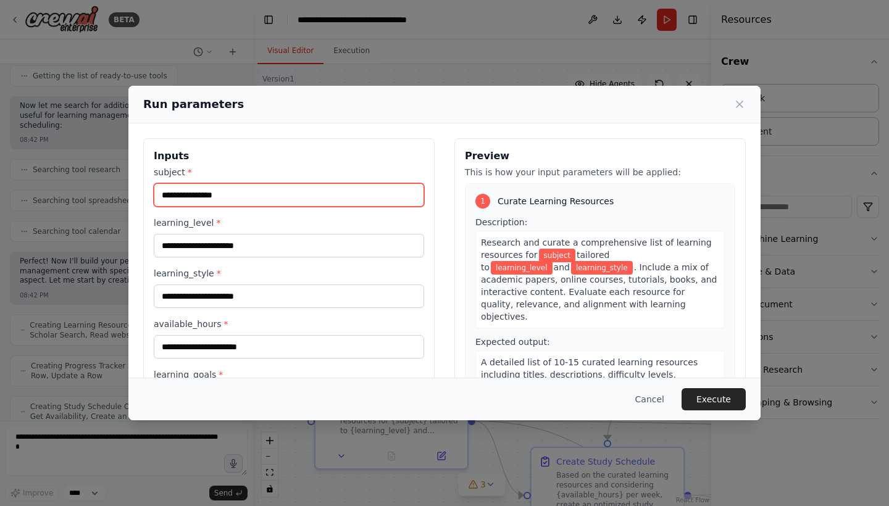
click at [283, 198] on input "subject *" at bounding box center [289, 194] width 270 height 23
type input "**********"
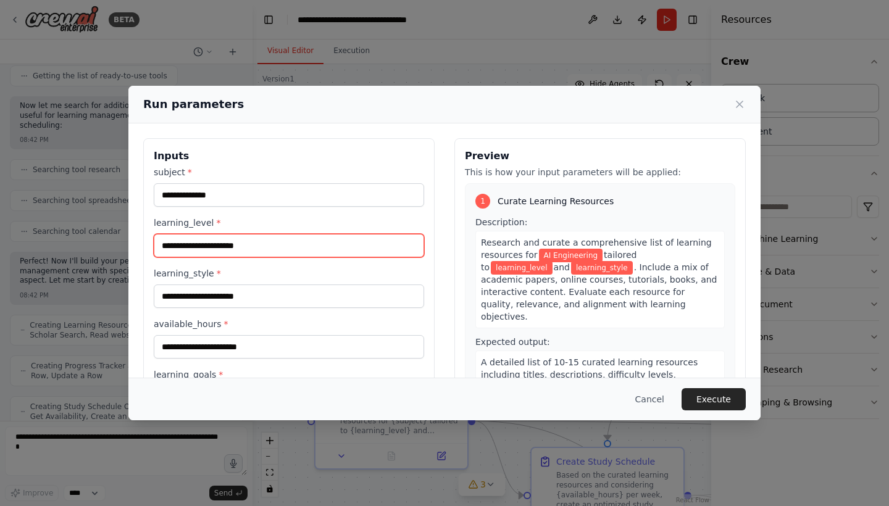
click at [275, 249] on input "learning_level *" at bounding box center [289, 245] width 270 height 23
type input "*"
type input "*****"
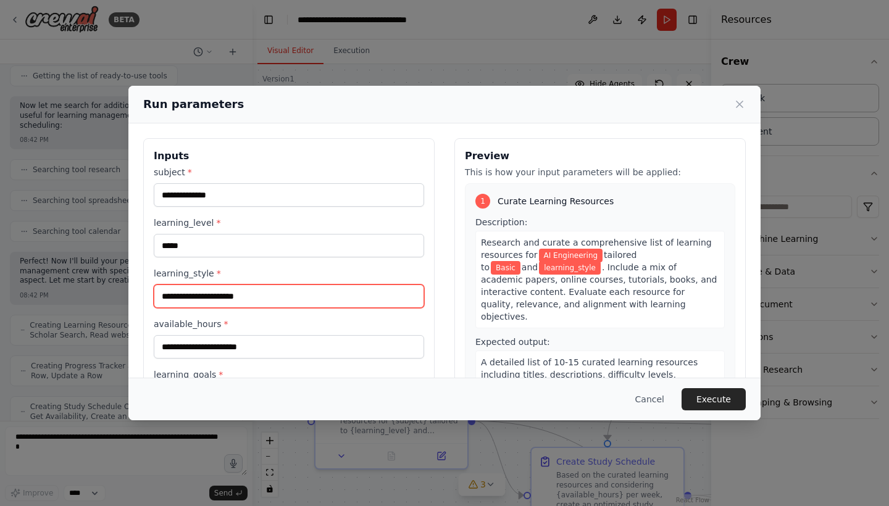
click at [257, 295] on input "learning_style *" at bounding box center [289, 296] width 270 height 23
type input "**********"
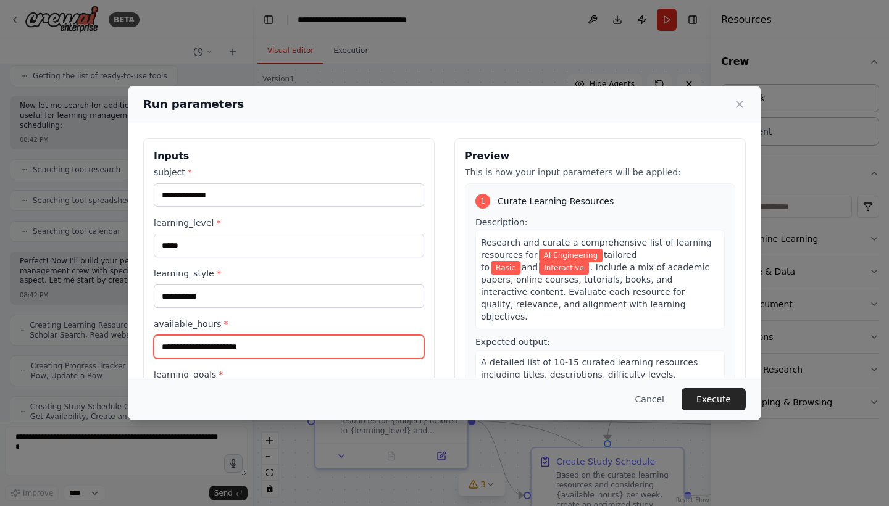
click at [265, 352] on input "available_hours *" at bounding box center [289, 346] width 270 height 23
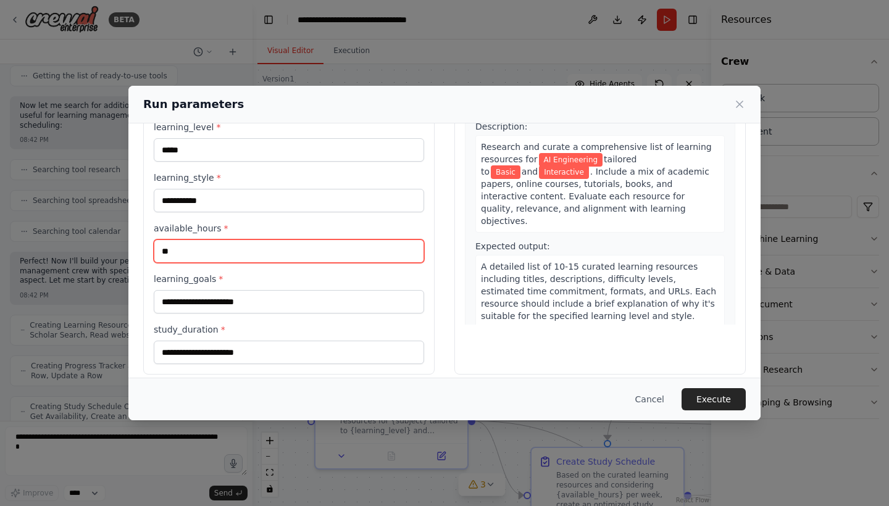
scroll to position [96, 0]
type input "**"
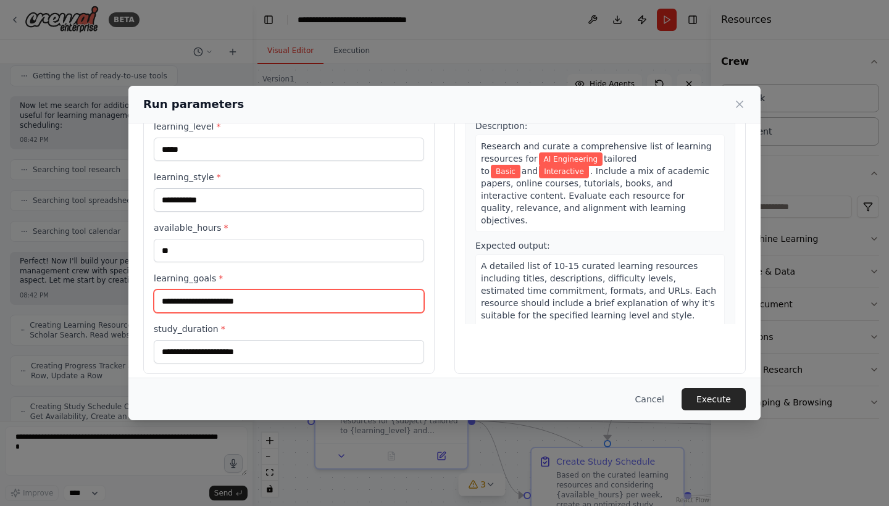
click at [265, 301] on input "learning_goals *" at bounding box center [289, 300] width 270 height 23
type input "*"
type input "**********"
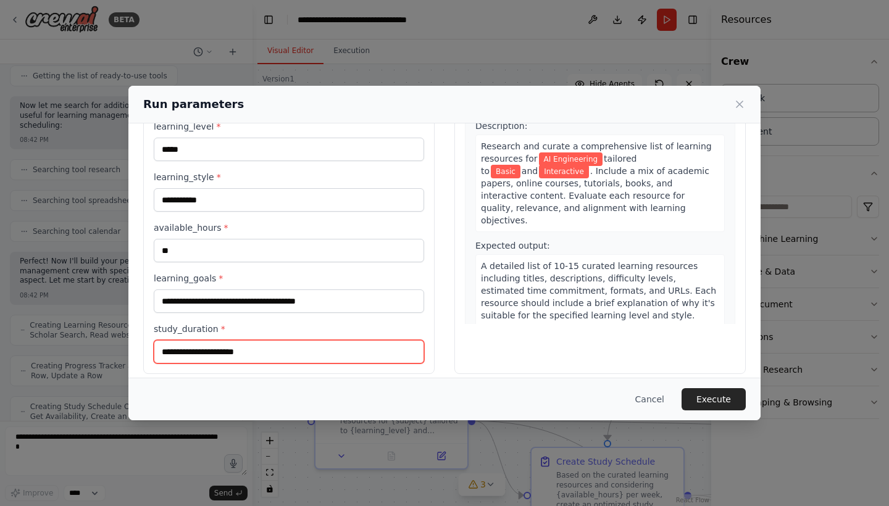
click at [247, 356] on input "study_duration *" at bounding box center [289, 351] width 270 height 23
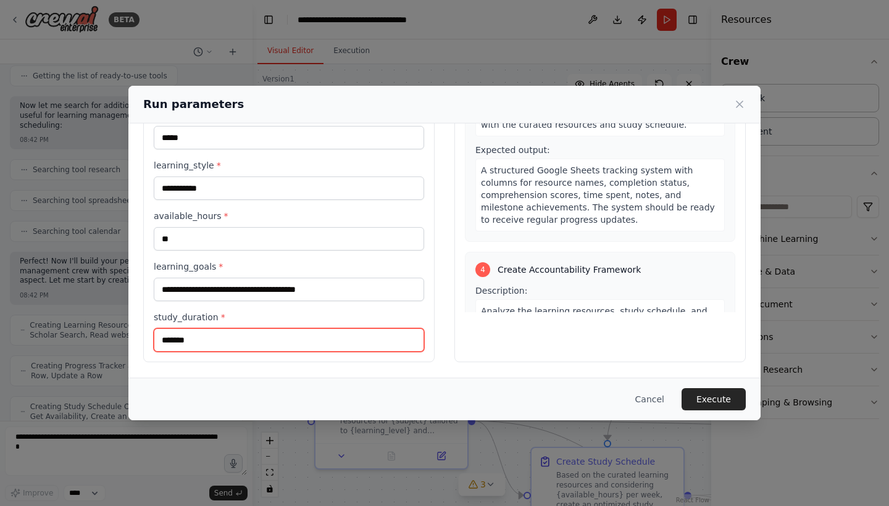
scroll to position [640, 0]
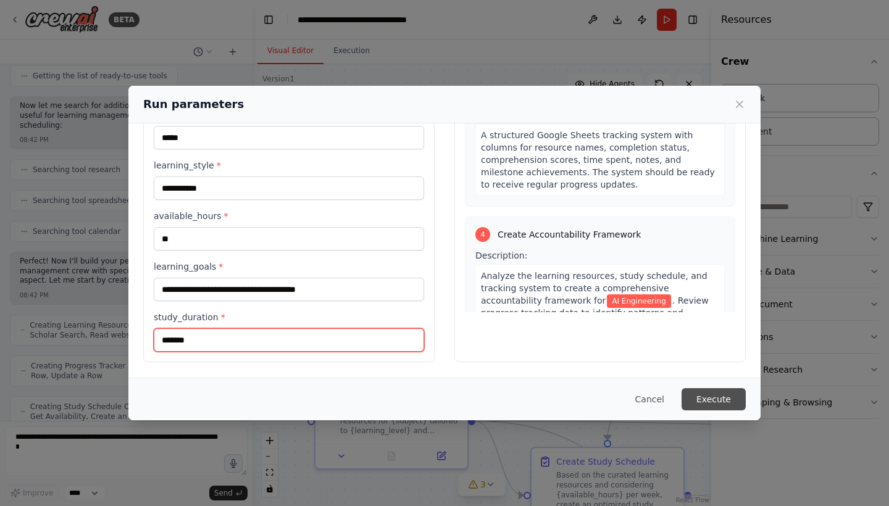
type input "*******"
click at [721, 399] on button "Execute" at bounding box center [713, 399] width 64 height 22
